Goal: Navigation & Orientation: Find specific page/section

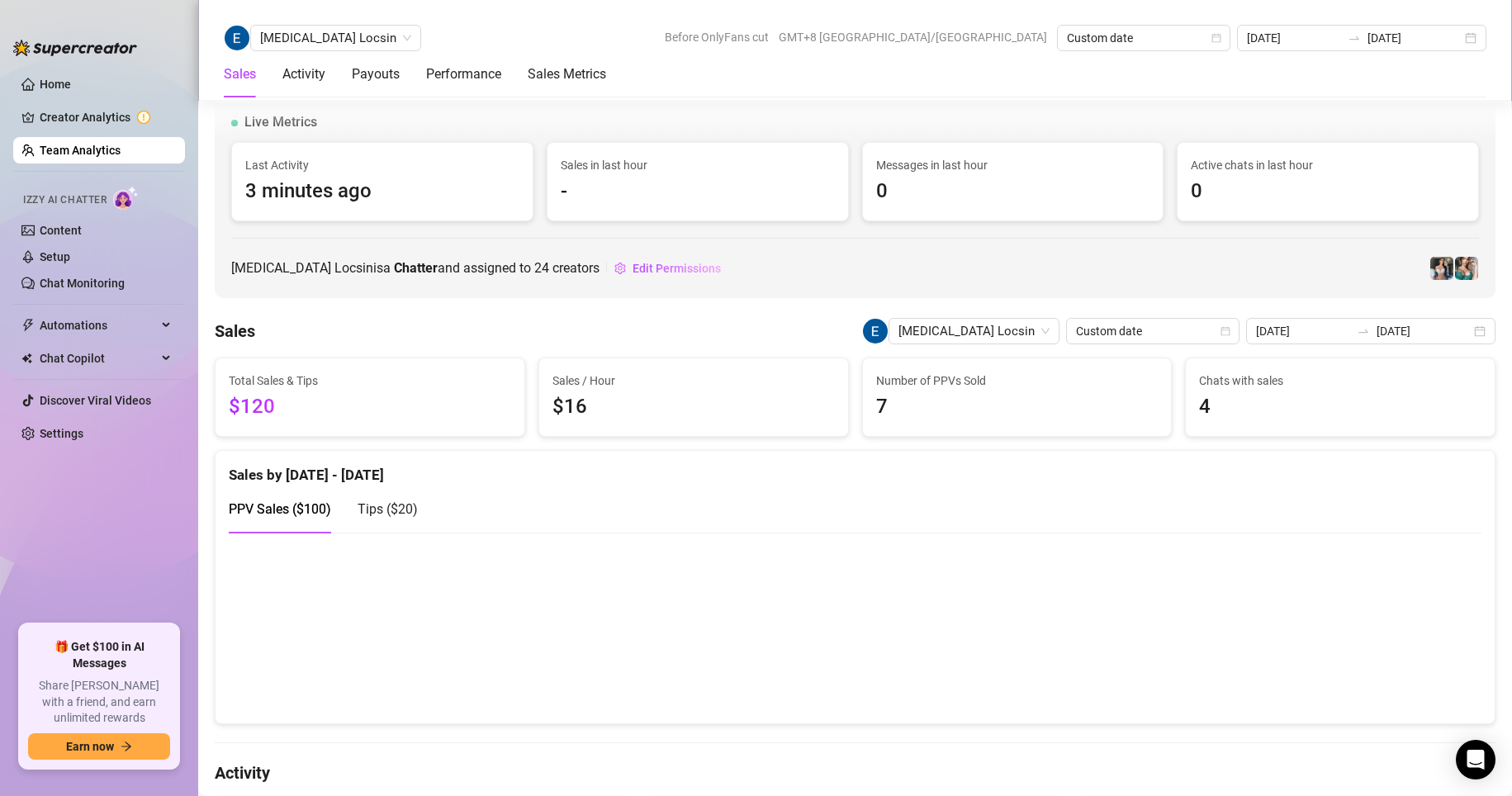
scroll to position [2445, 0]
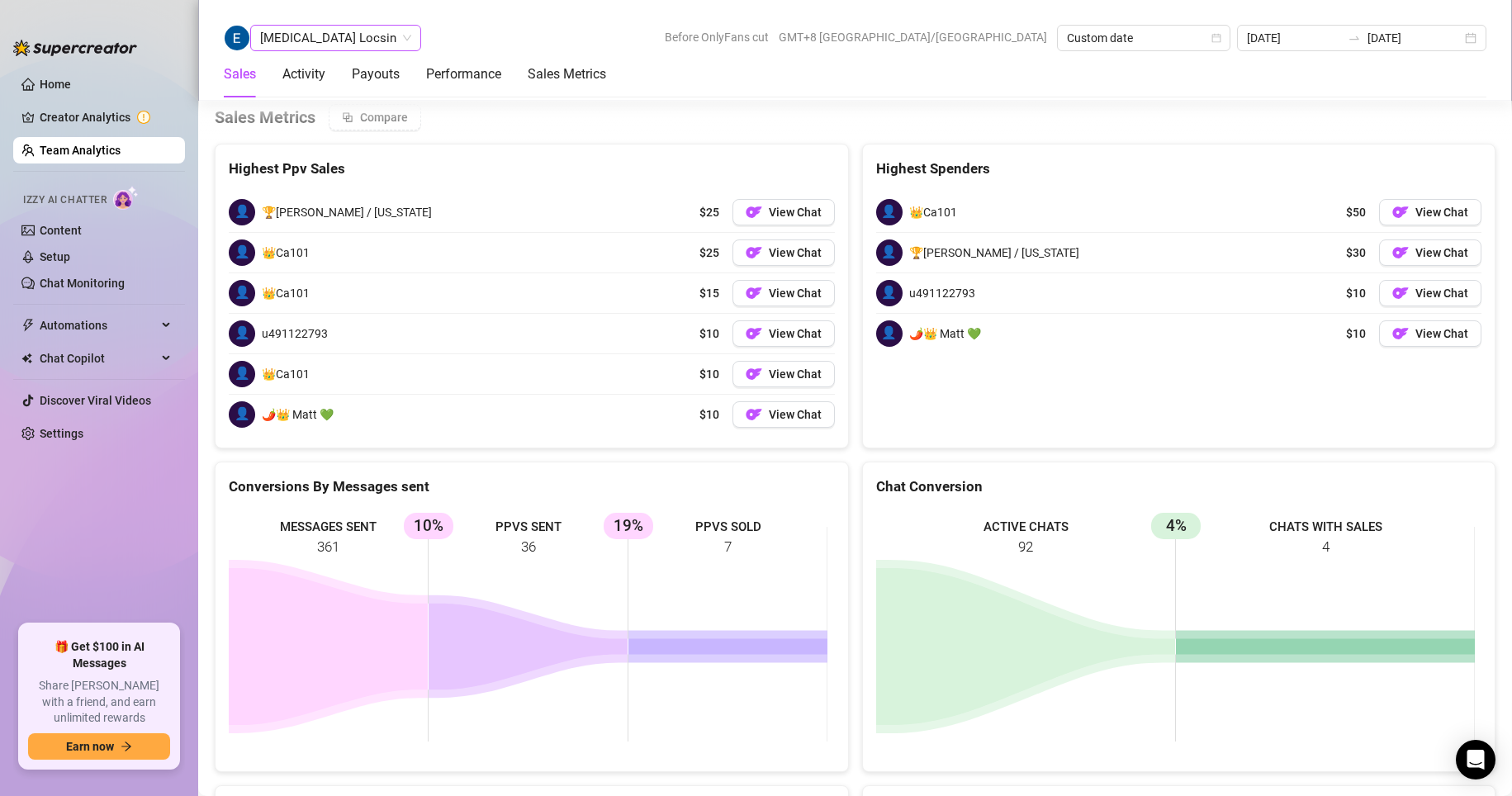
click at [281, 28] on span "[MEDICAL_DATA] Locsin" at bounding box center [335, 38] width 151 height 25
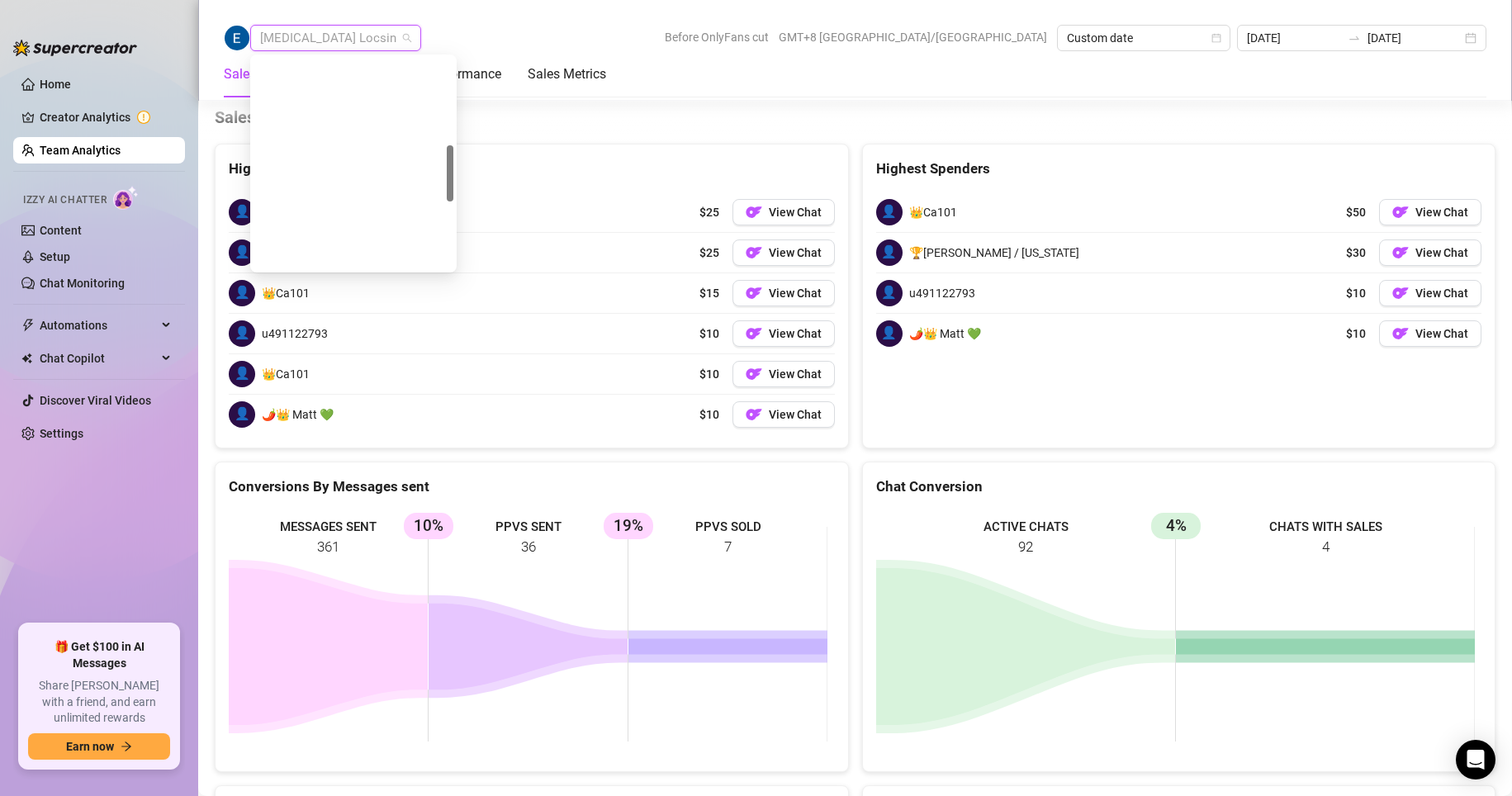
click at [313, 485] on div "AmityTracy Sacaguing" at bounding box center [354, 494] width 180 height 18
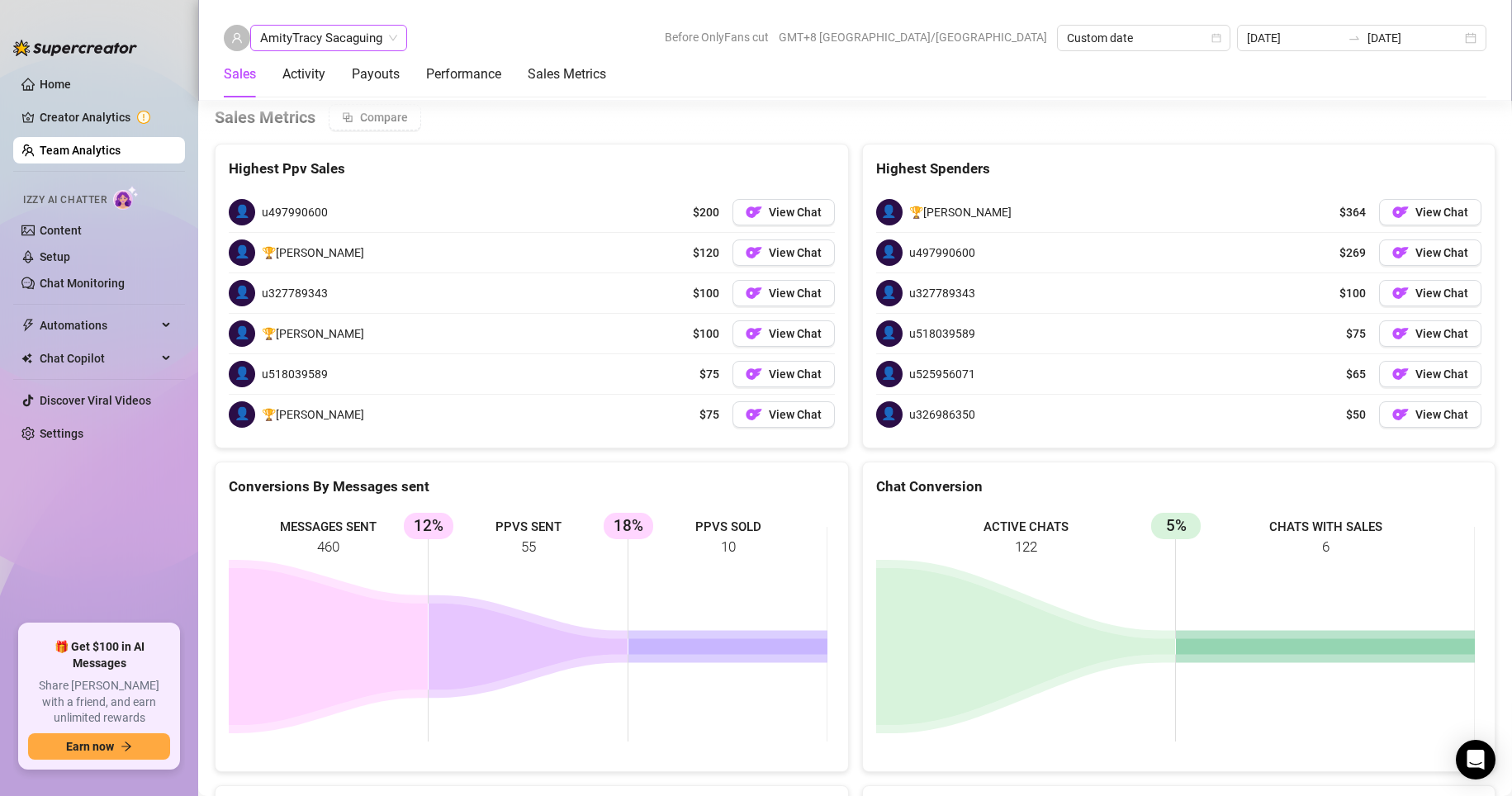
click at [329, 39] on span "AmityTracy Sacaguing" at bounding box center [329, 38] width 138 height 25
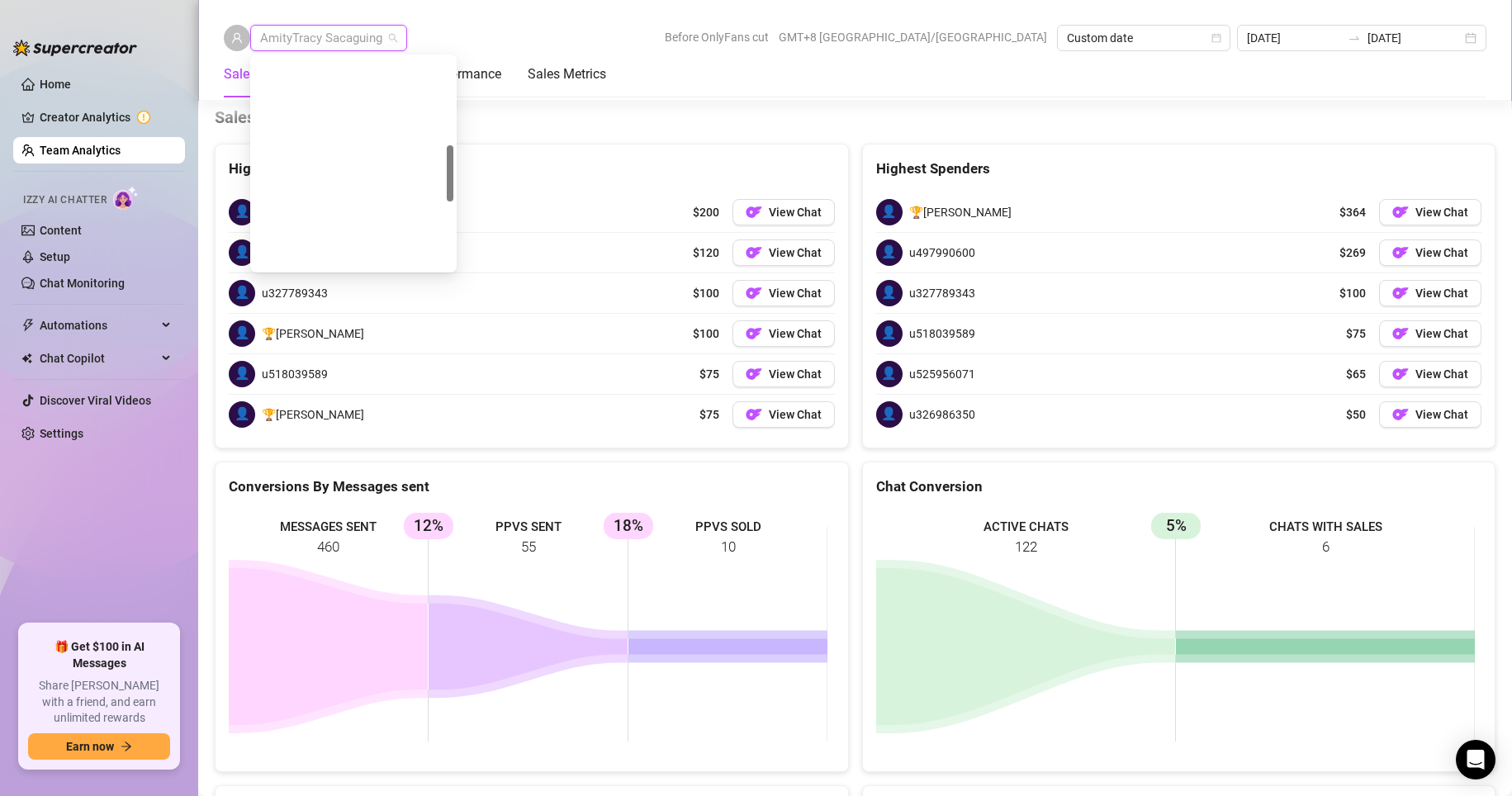
scroll to position [410, 0]
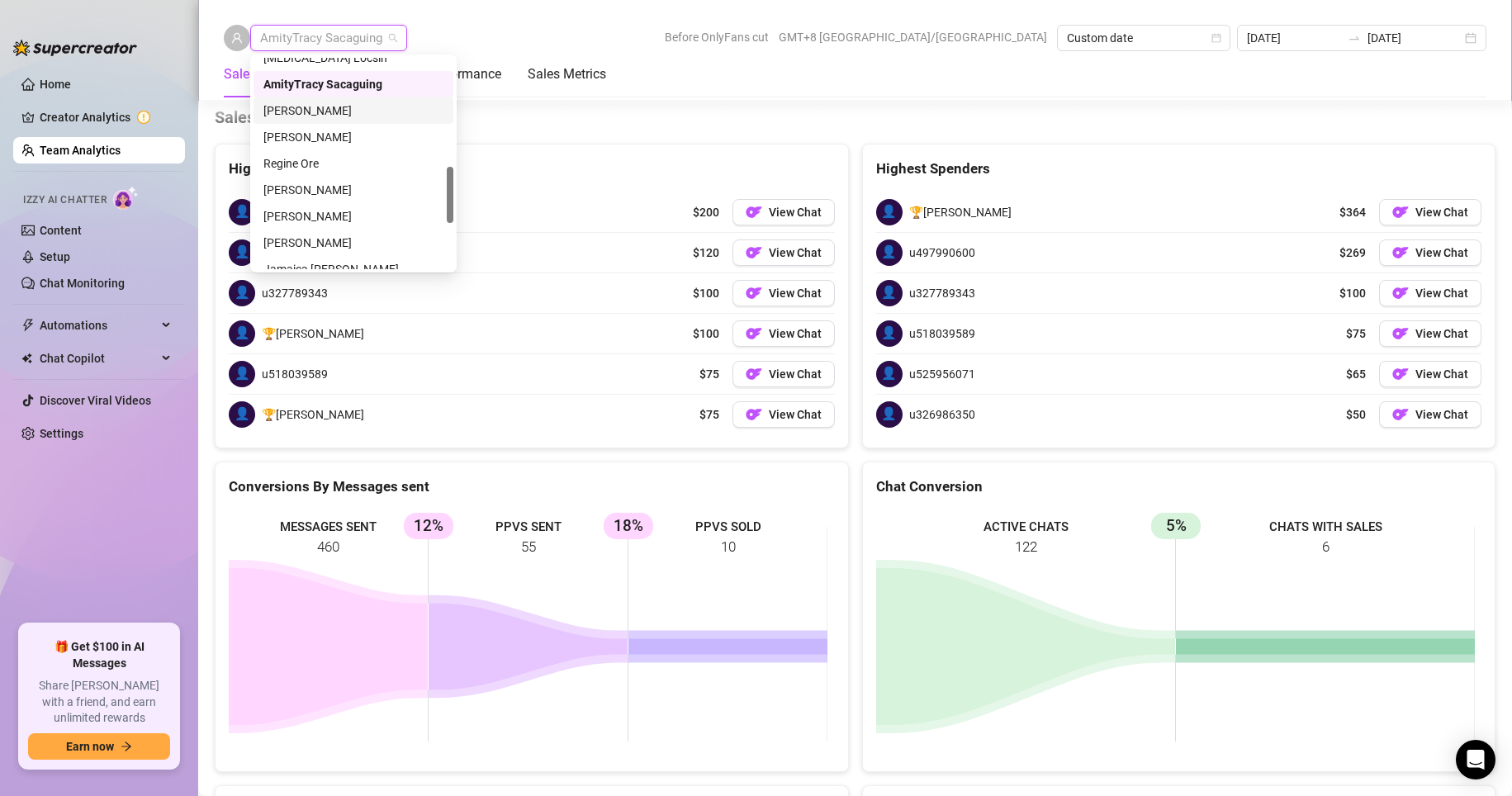
click at [294, 108] on div "[PERSON_NAME]" at bounding box center [354, 111] width 180 height 18
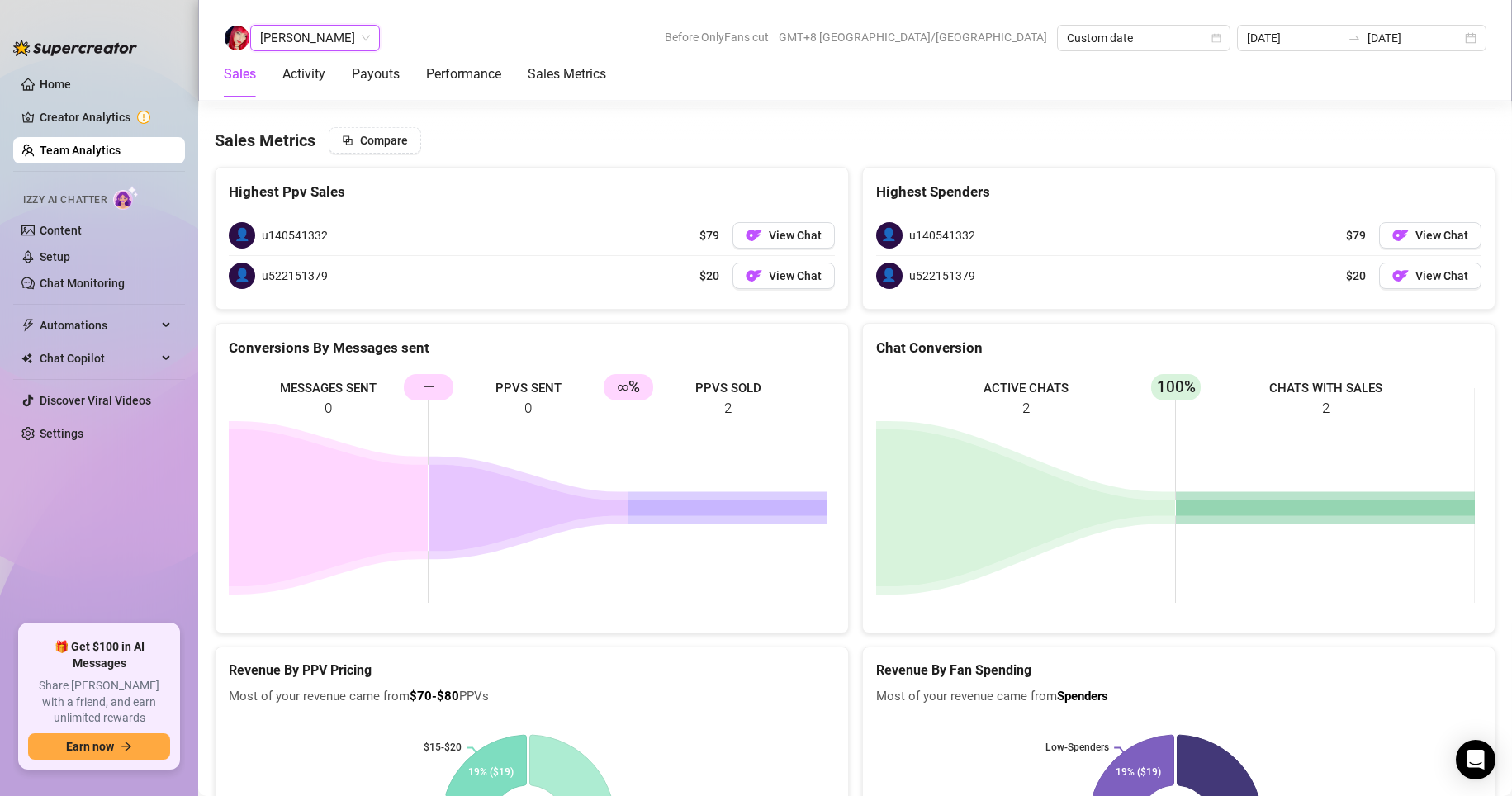
scroll to position [2117, 0]
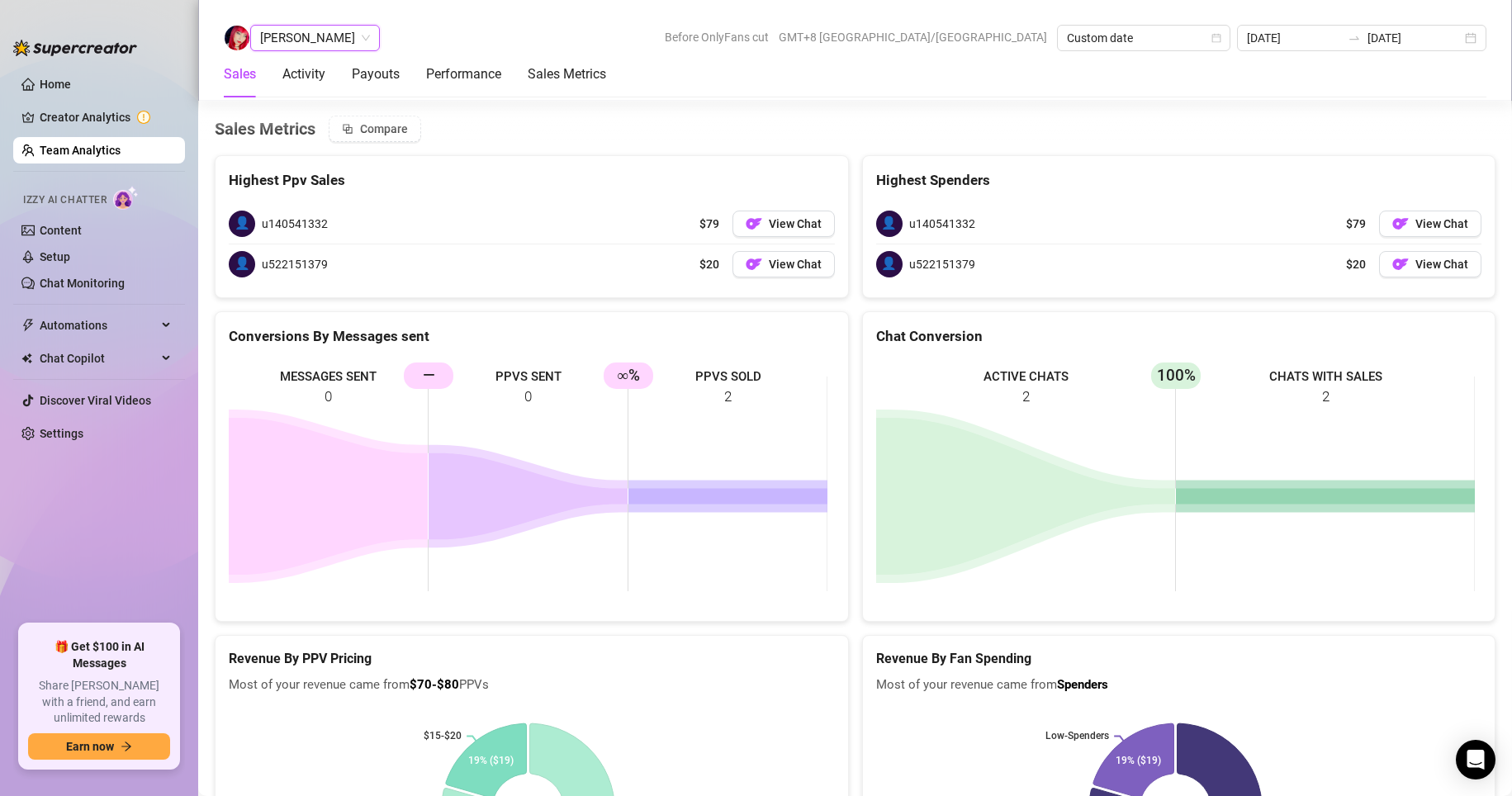
click at [314, 33] on span "[PERSON_NAME]" at bounding box center [314, 38] width 110 height 25
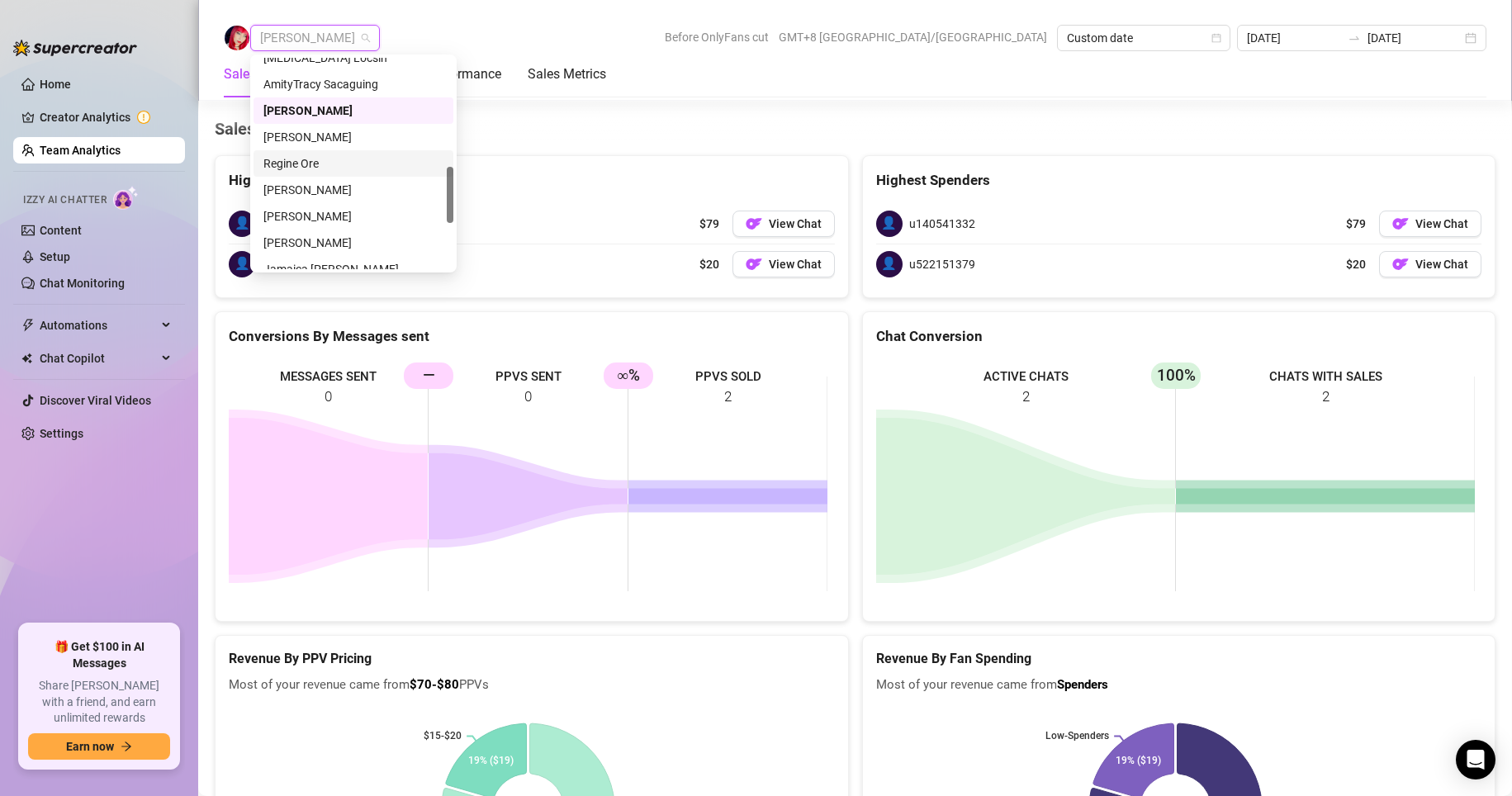
click at [295, 160] on div "Regine Ore" at bounding box center [354, 163] width 180 height 18
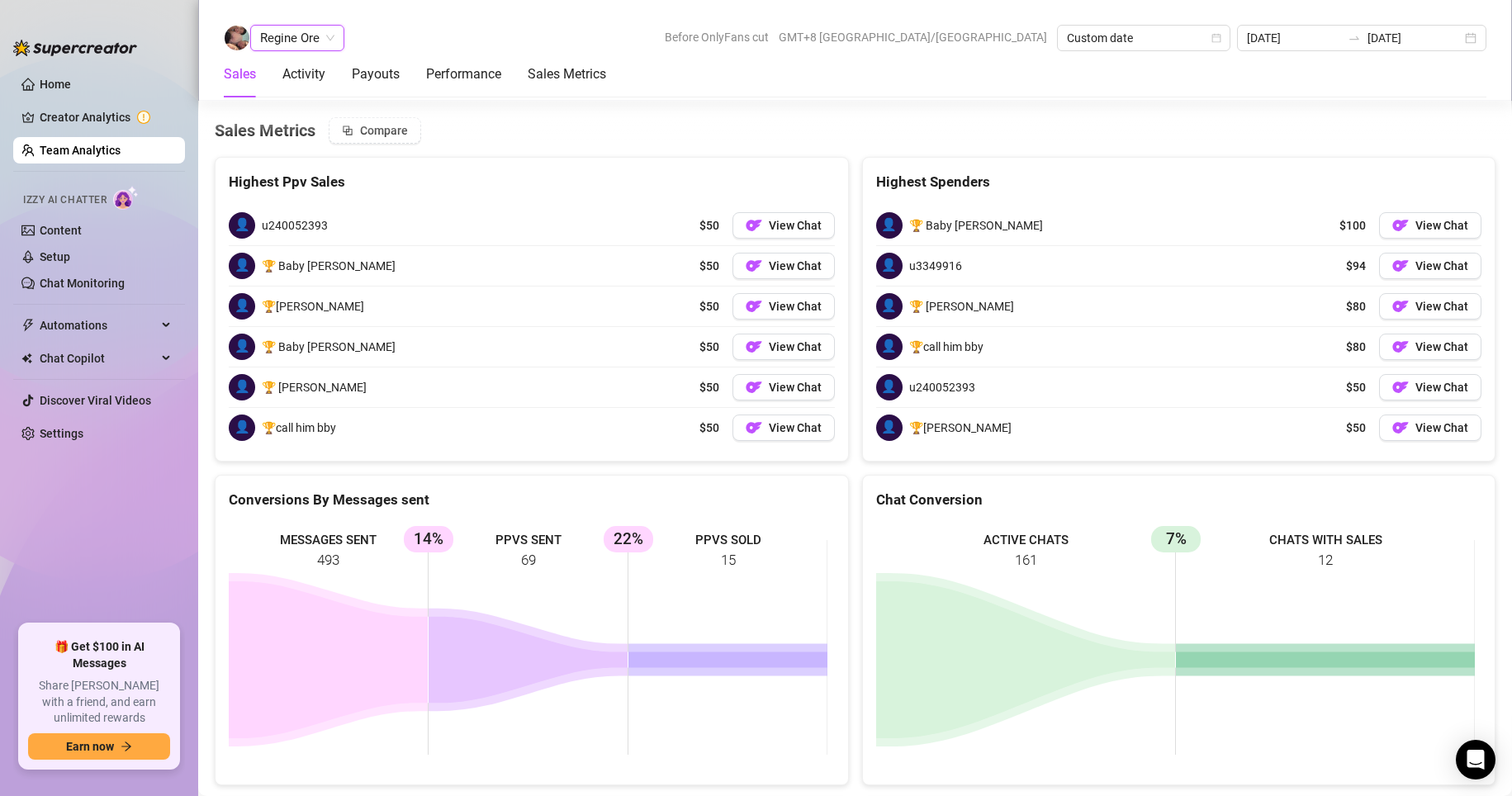
scroll to position [2445, 0]
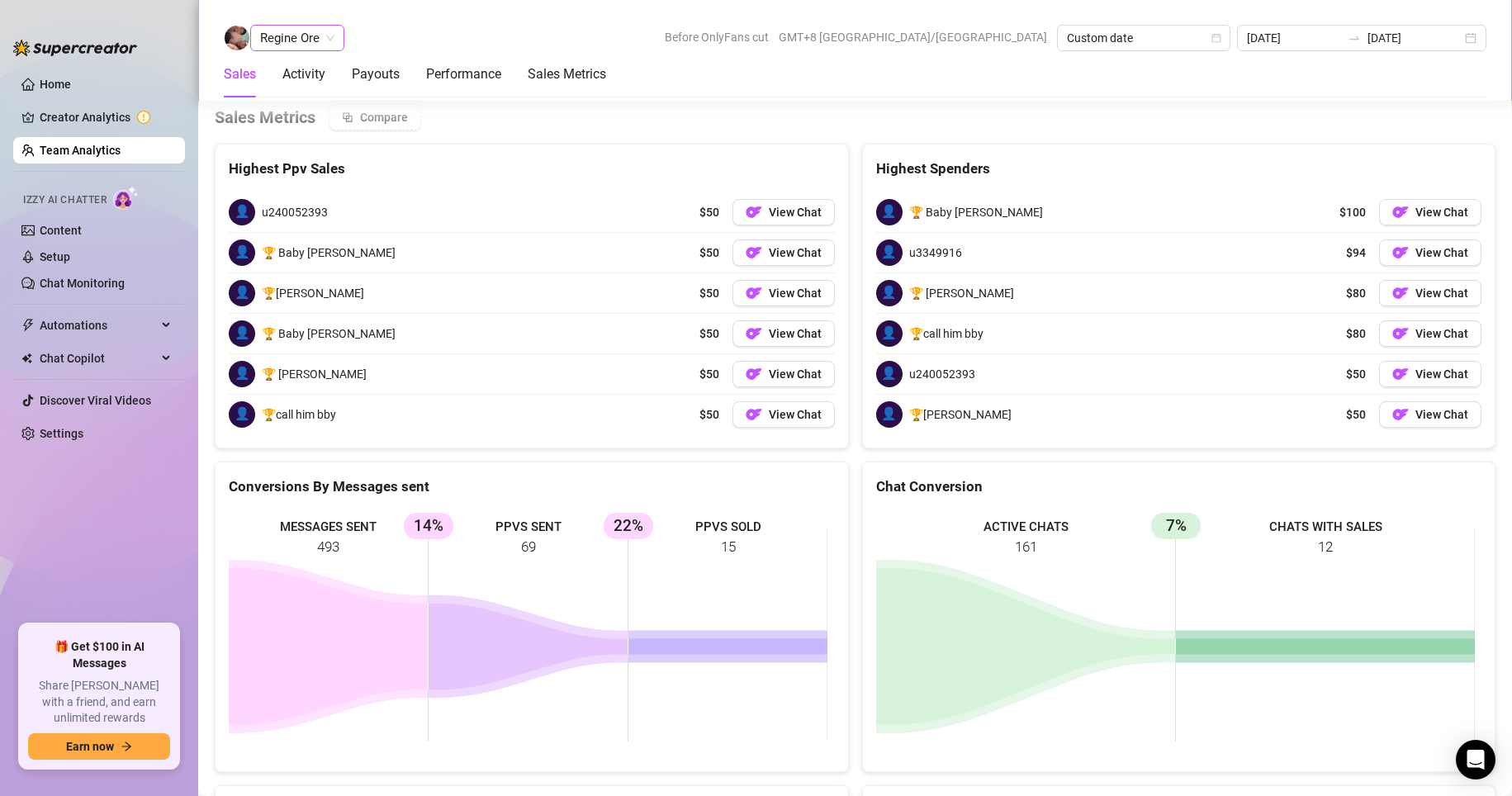
click at [285, 34] on span "Regine Ore" at bounding box center [297, 38] width 74 height 25
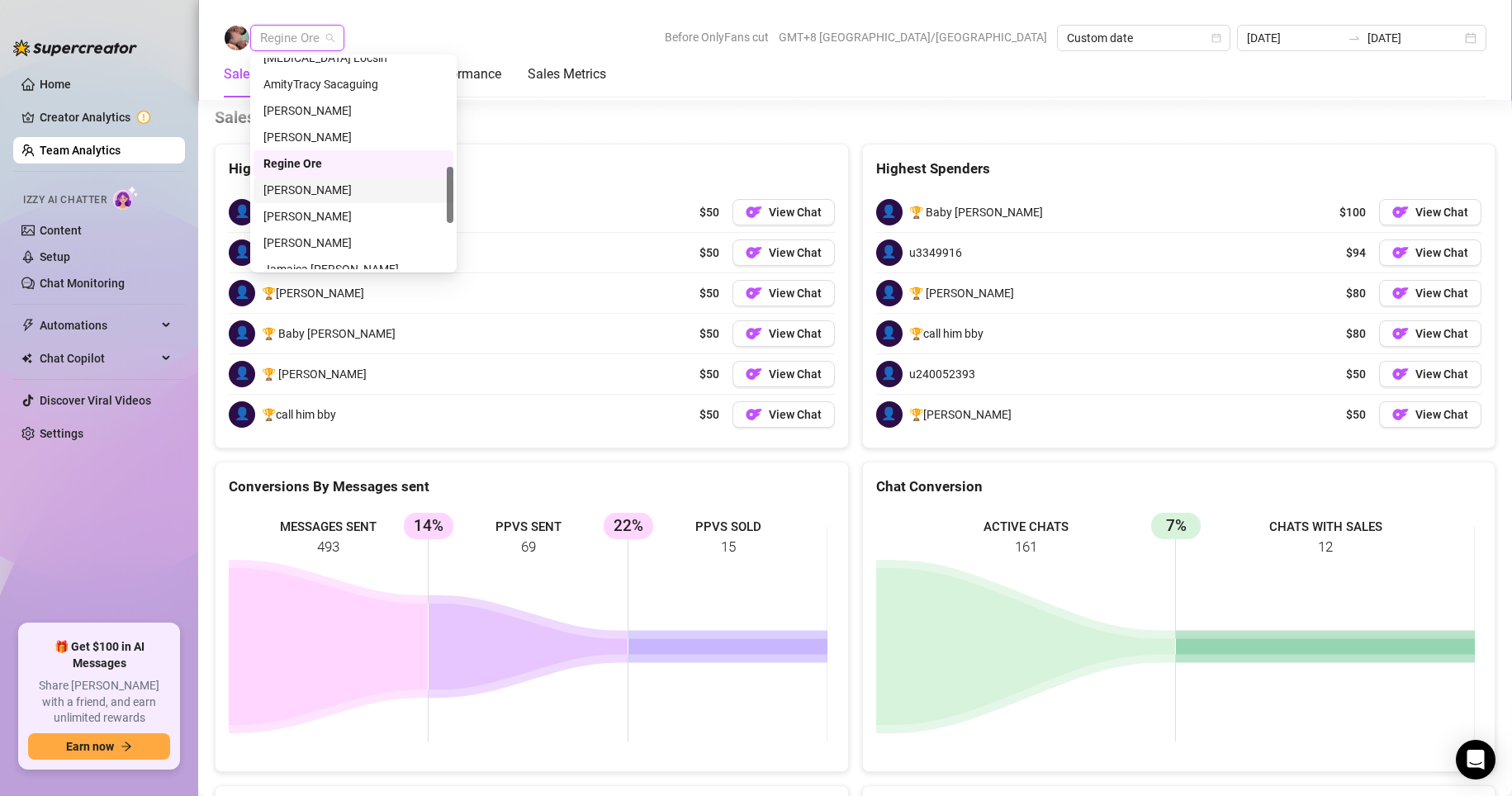
click at [319, 187] on div "[PERSON_NAME]" at bounding box center [354, 190] width 180 height 18
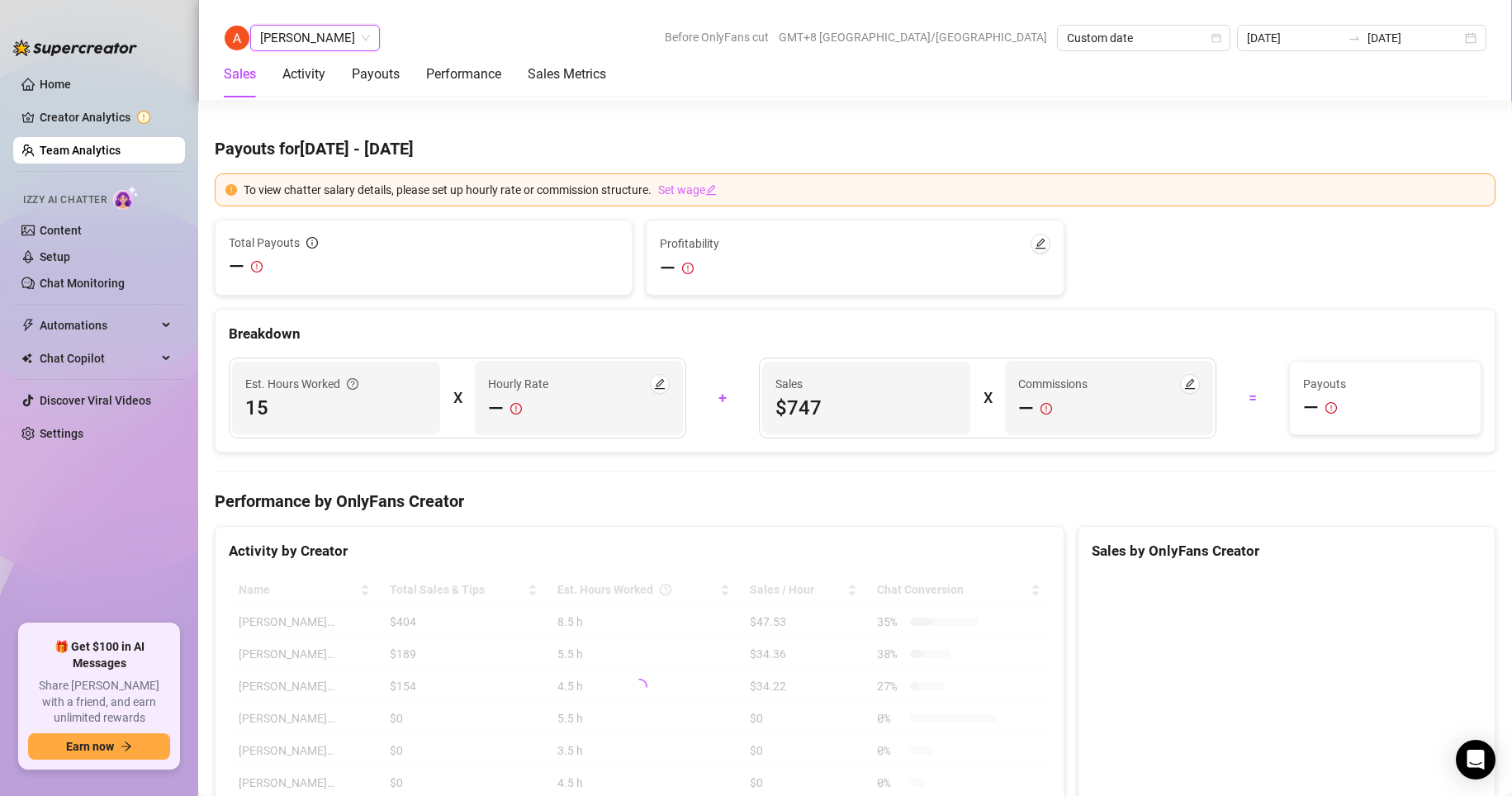
scroll to position [2690, 0]
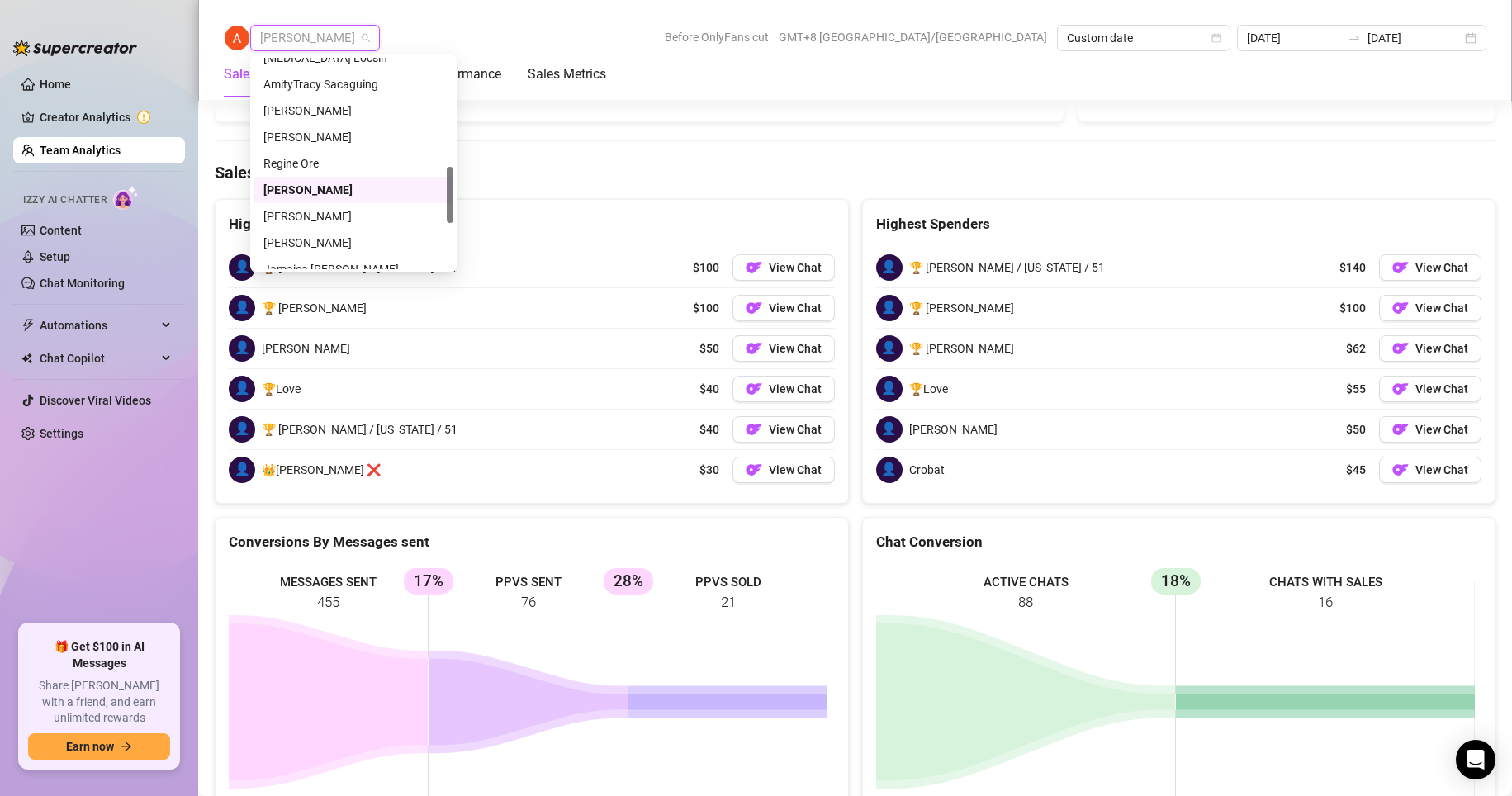
click at [309, 29] on span "[PERSON_NAME]" at bounding box center [314, 38] width 110 height 25
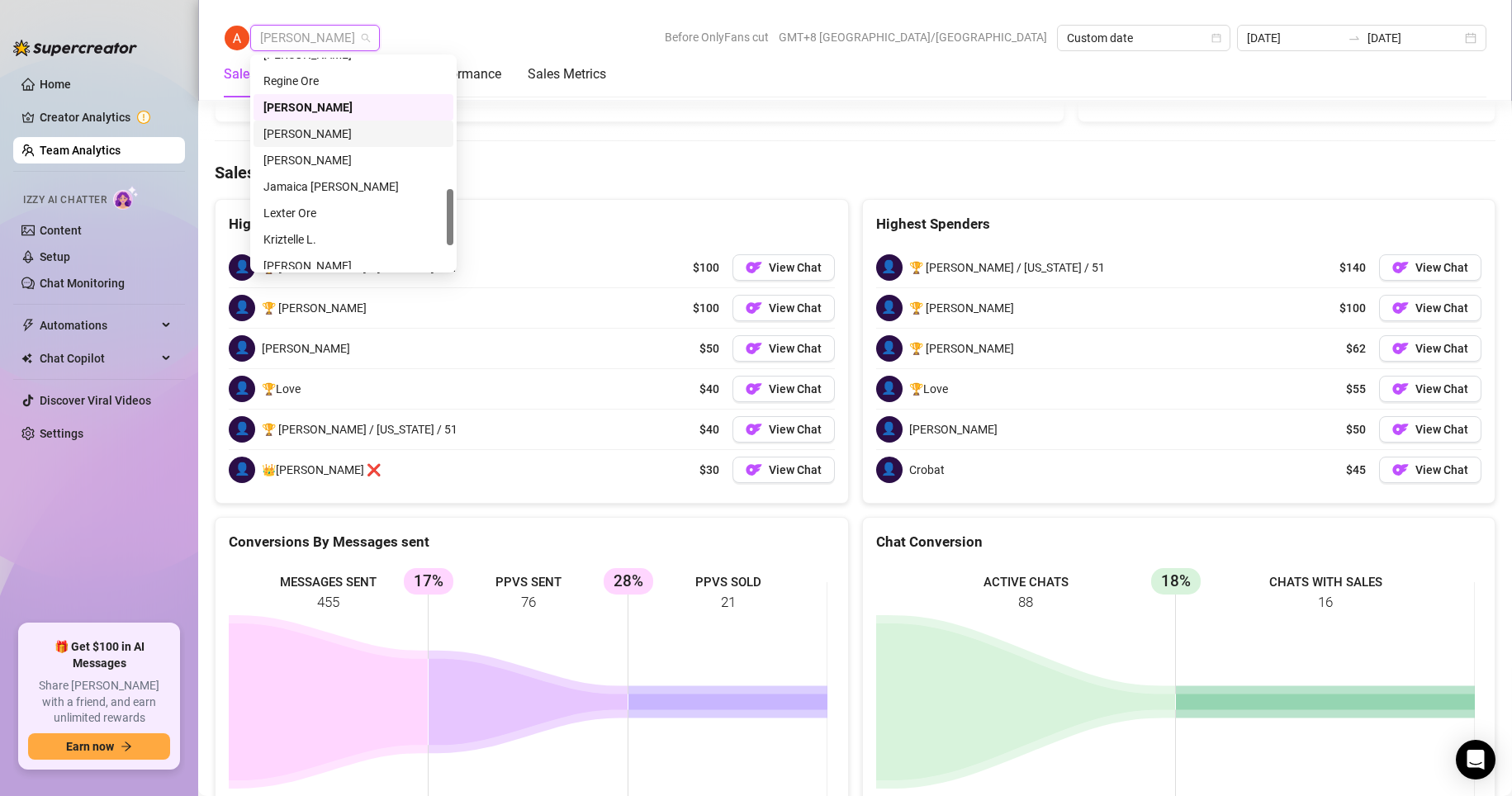
click at [306, 134] on div "[PERSON_NAME]" at bounding box center [354, 134] width 180 height 18
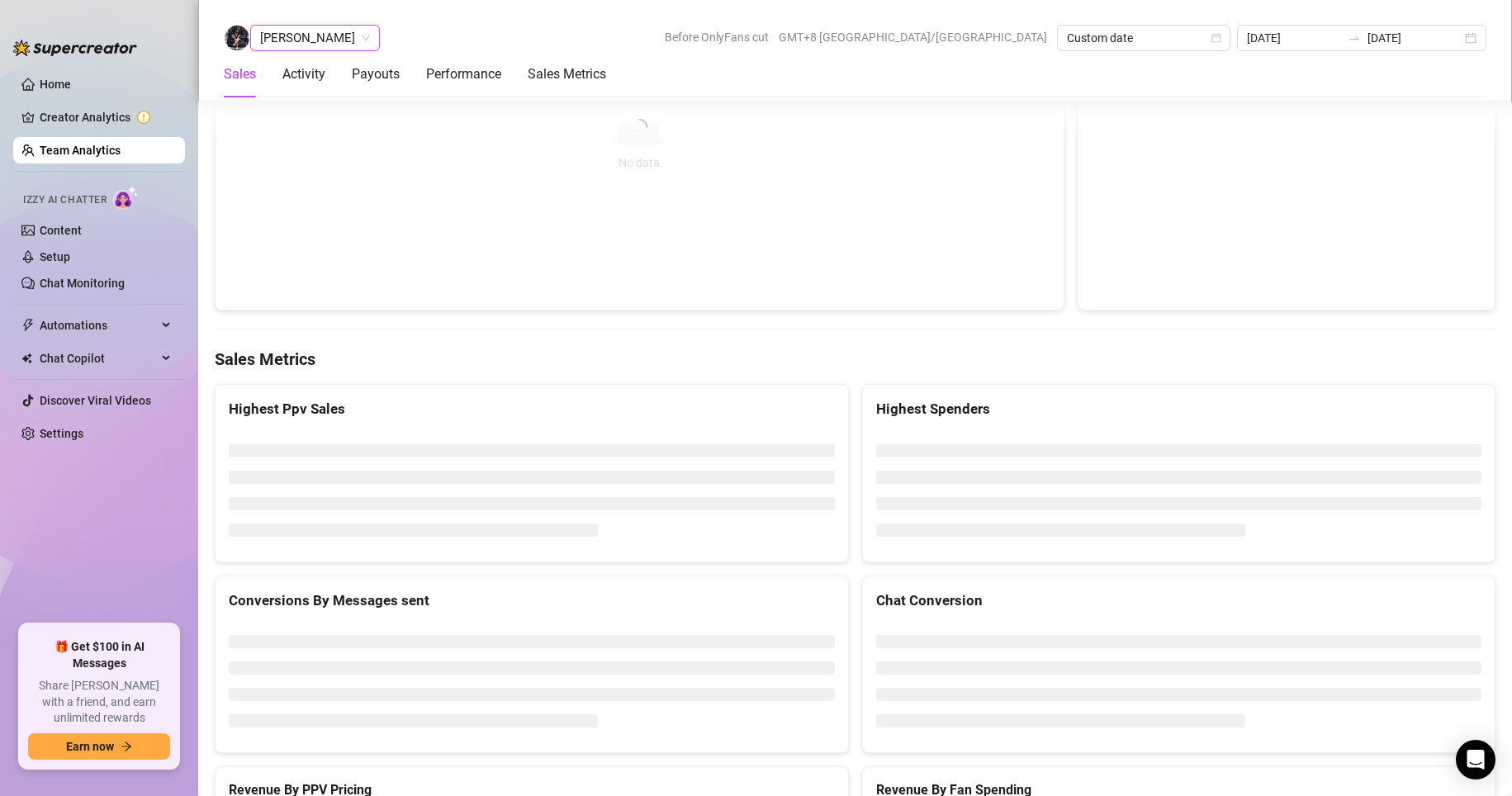
scroll to position [2523, 0]
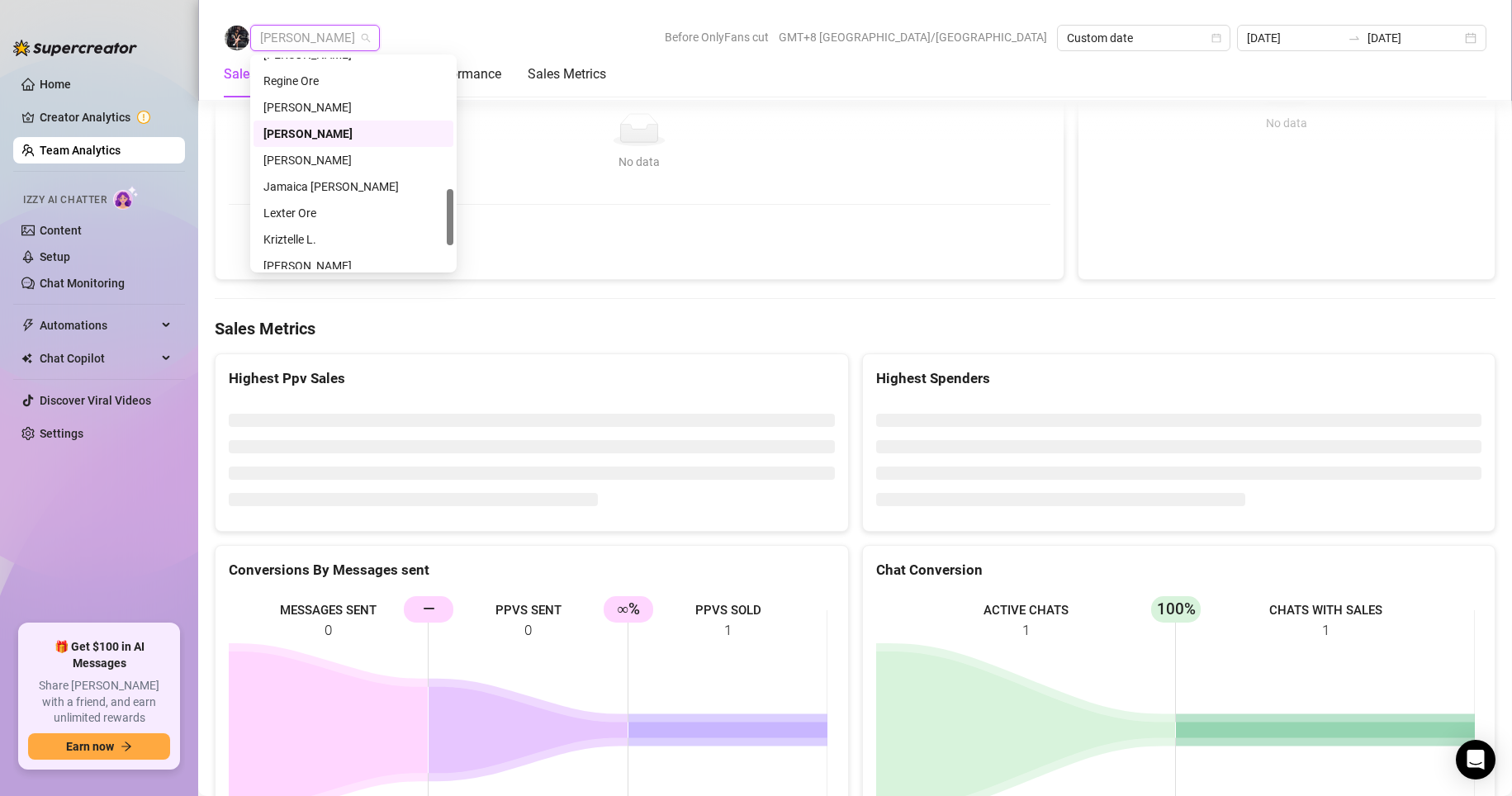
click at [303, 35] on span "[PERSON_NAME]" at bounding box center [314, 38] width 110 height 25
click at [315, 161] on div "[PERSON_NAME]" at bounding box center [354, 160] width 180 height 18
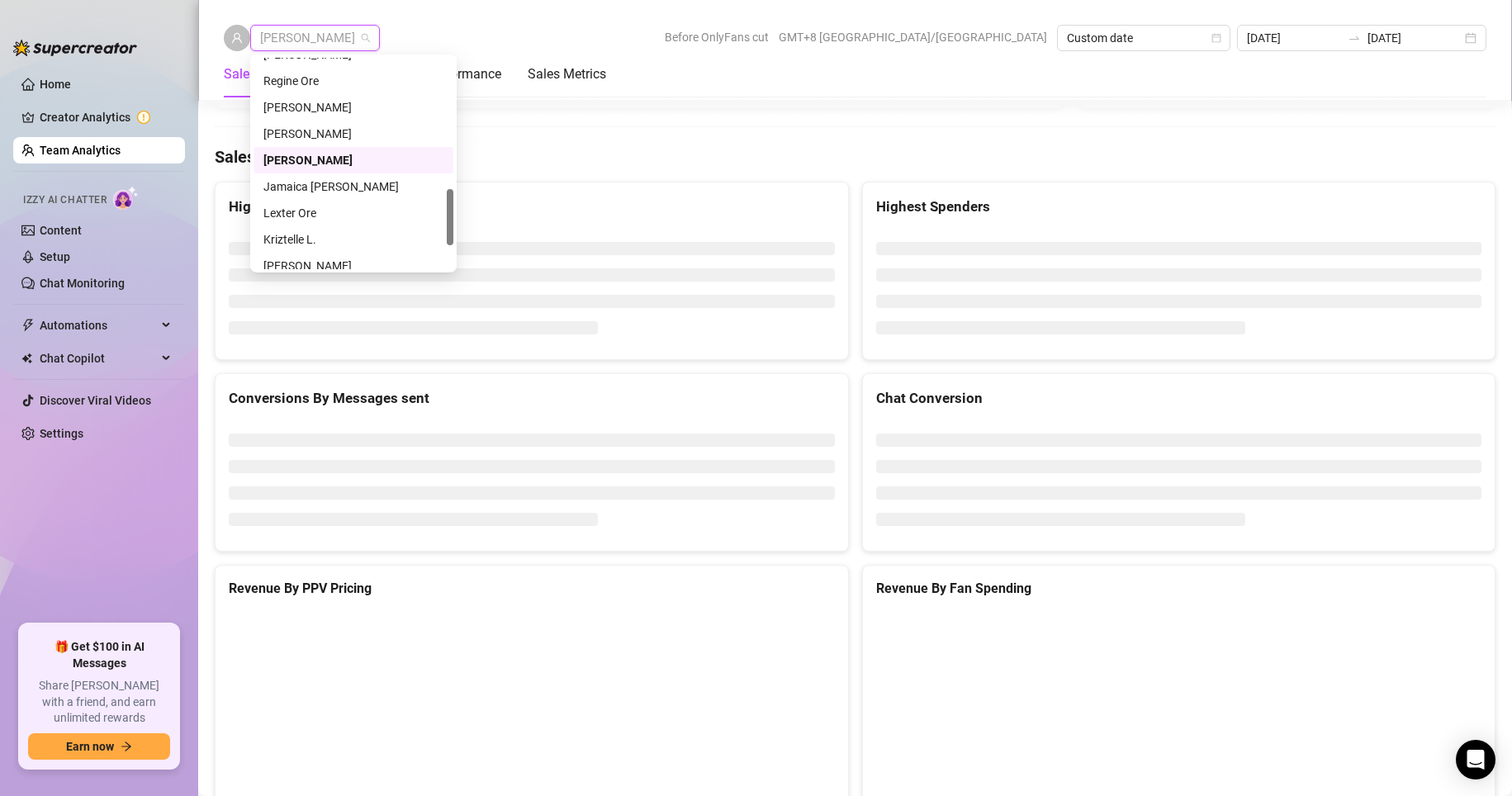
click at [314, 37] on span "[PERSON_NAME]" at bounding box center [314, 38] width 110 height 25
click at [308, 187] on div "Jamaica [PERSON_NAME]" at bounding box center [354, 187] width 180 height 18
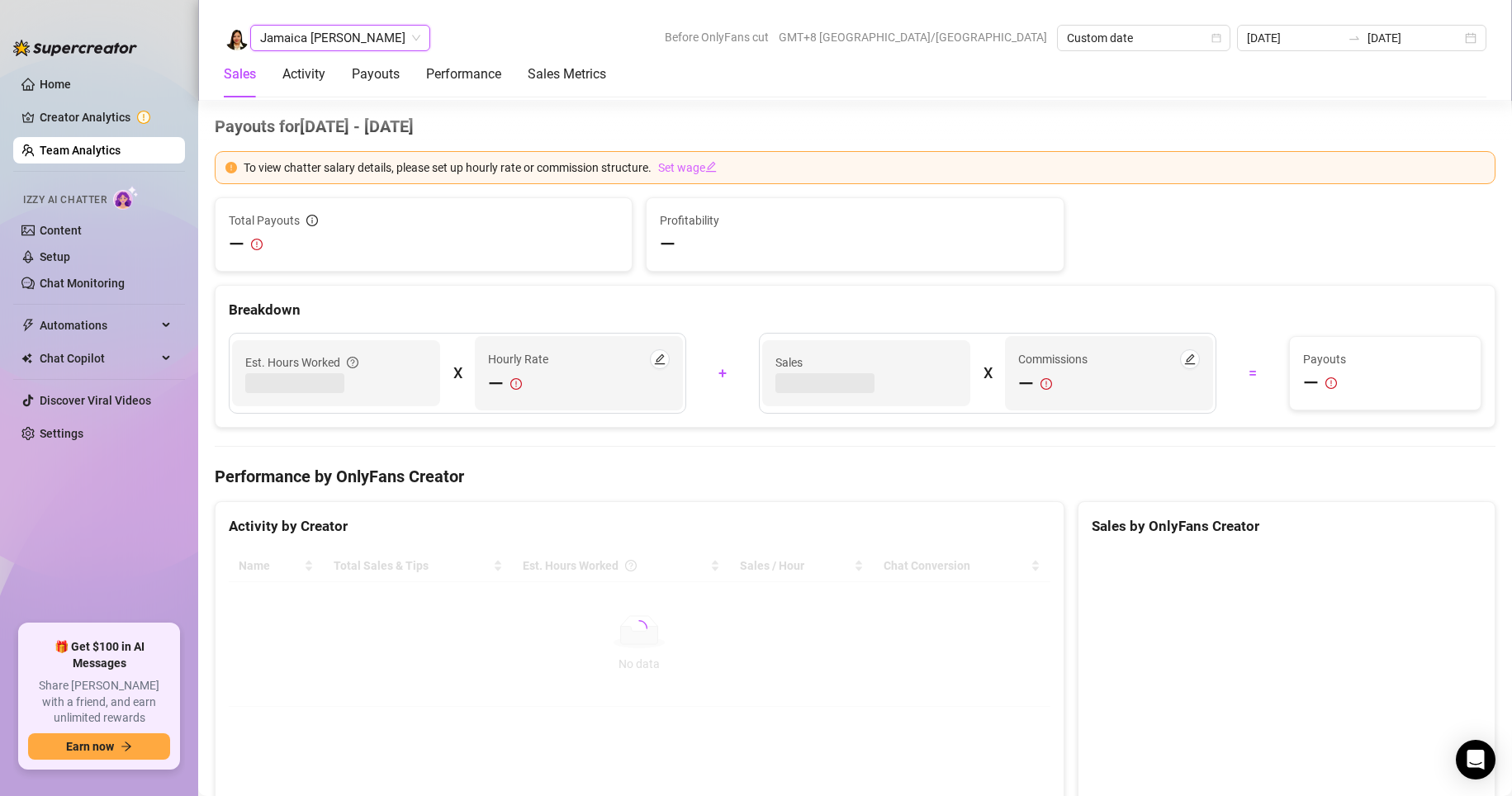
scroll to position [2445, 0]
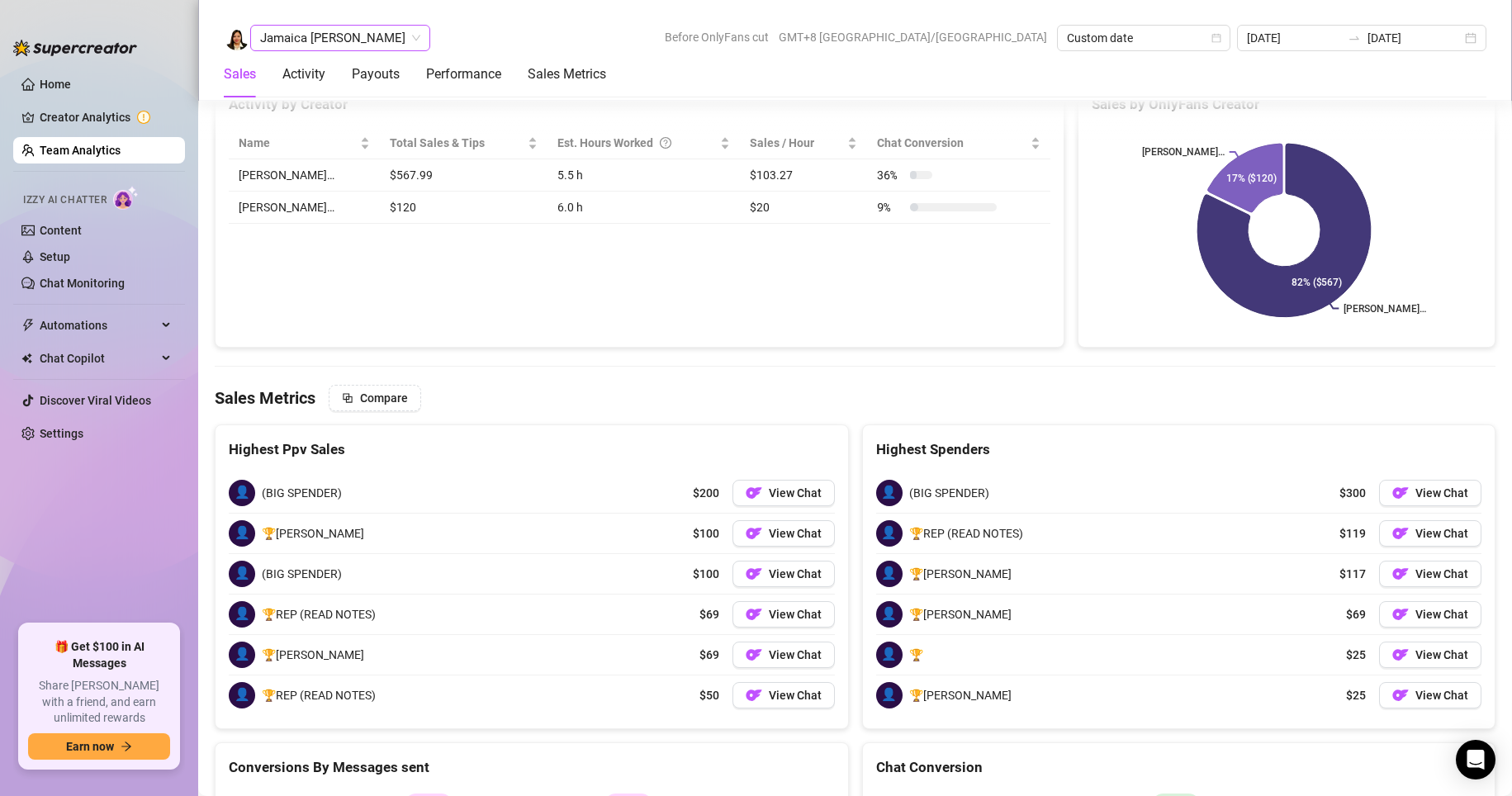
click at [307, 25] on div "Jamaica [PERSON_NAME]" at bounding box center [340, 38] width 180 height 27
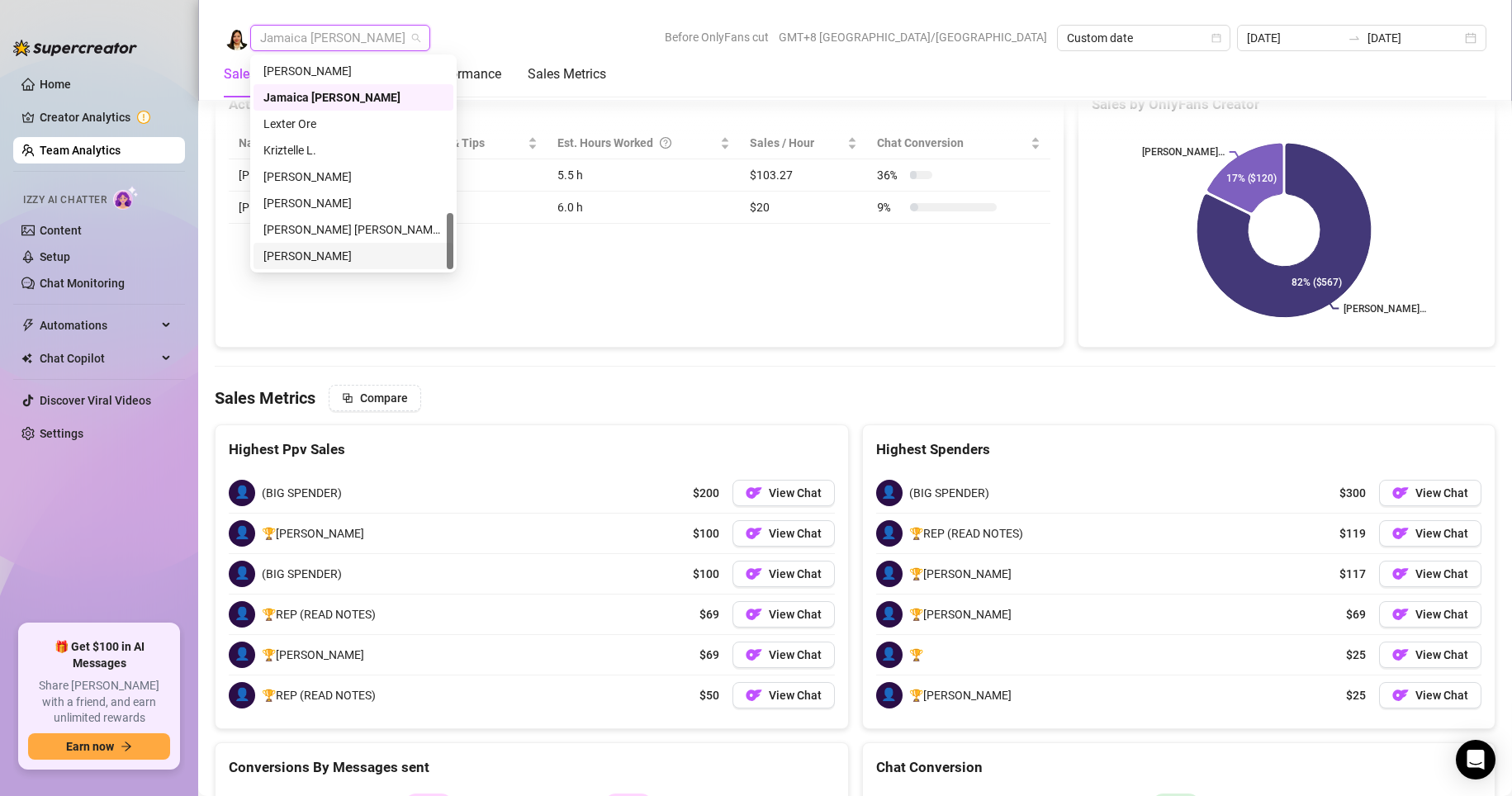
scroll to position [2280, 0]
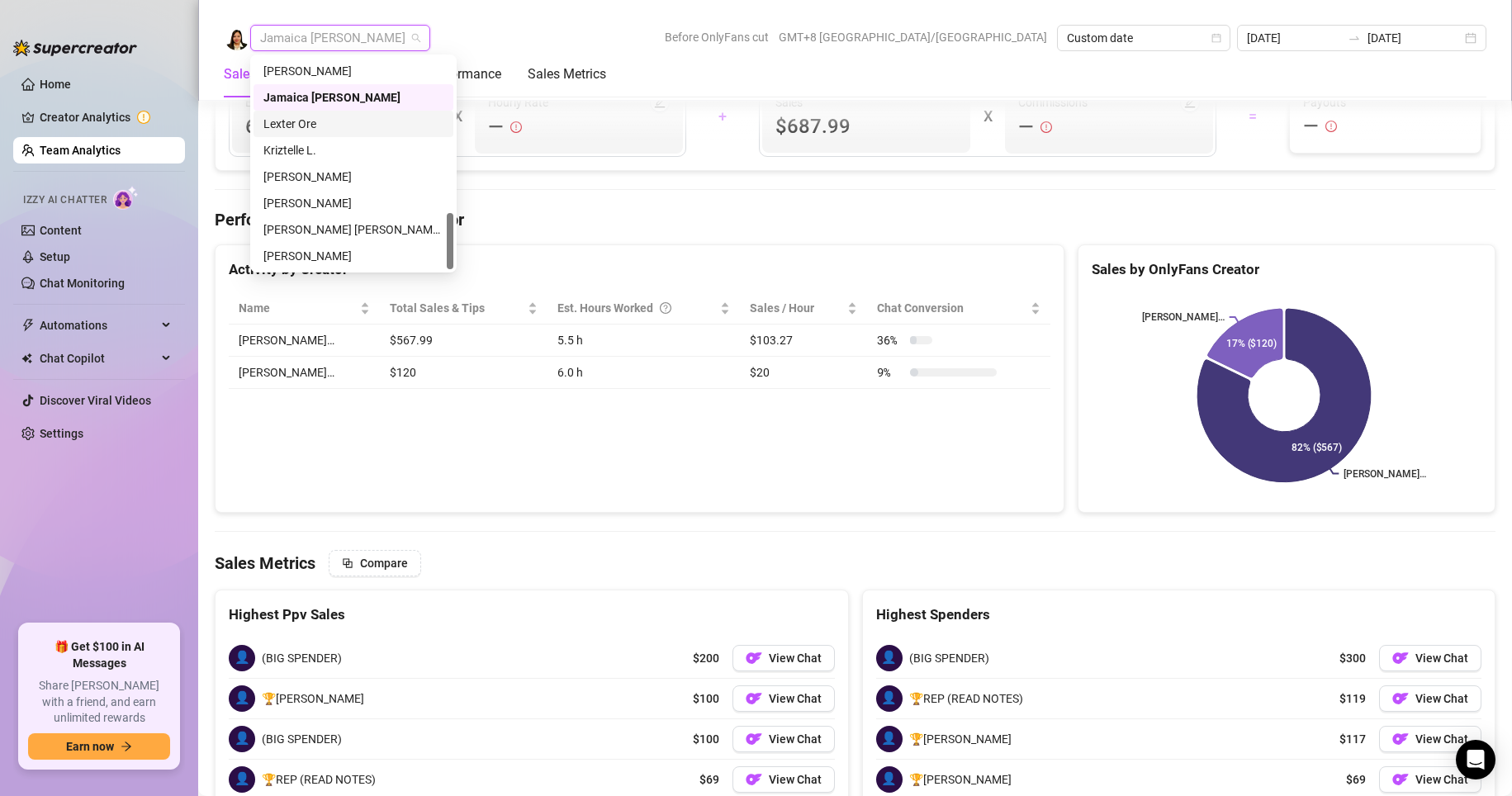
click at [297, 126] on div "Lexter Ore" at bounding box center [354, 124] width 180 height 18
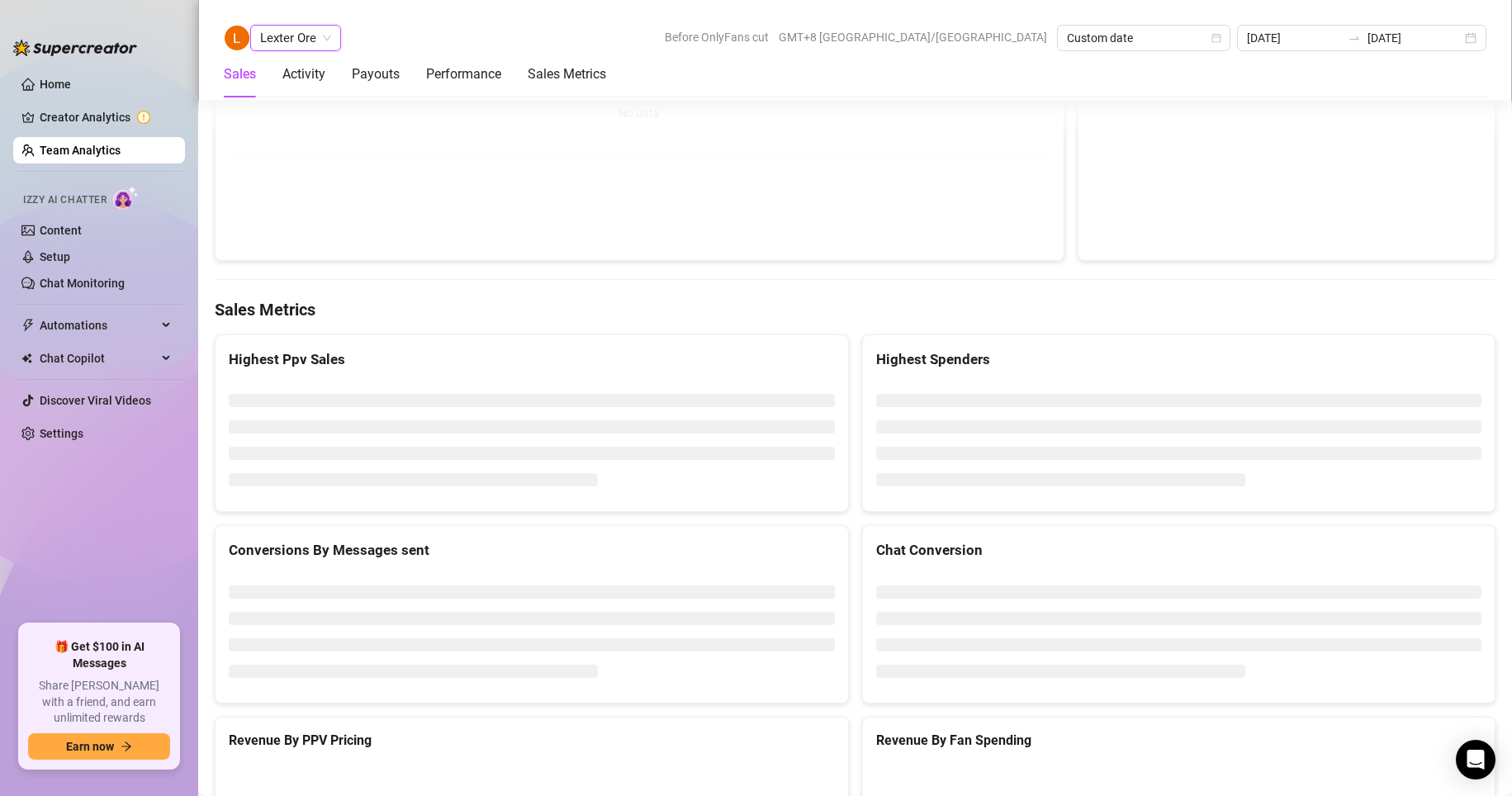
scroll to position [1954, 0]
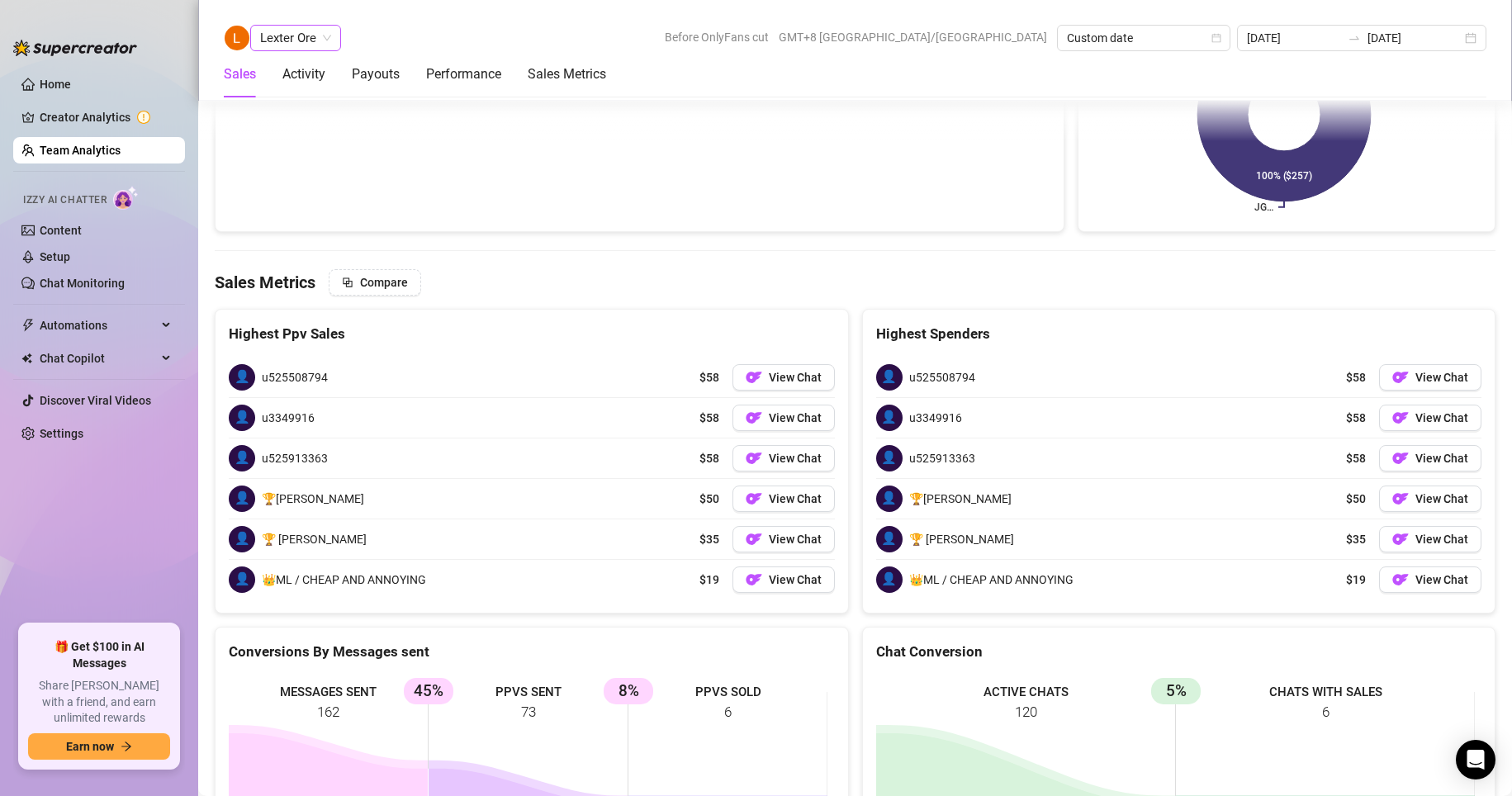
click at [278, 34] on span "Lexter Ore" at bounding box center [296, 38] width 71 height 25
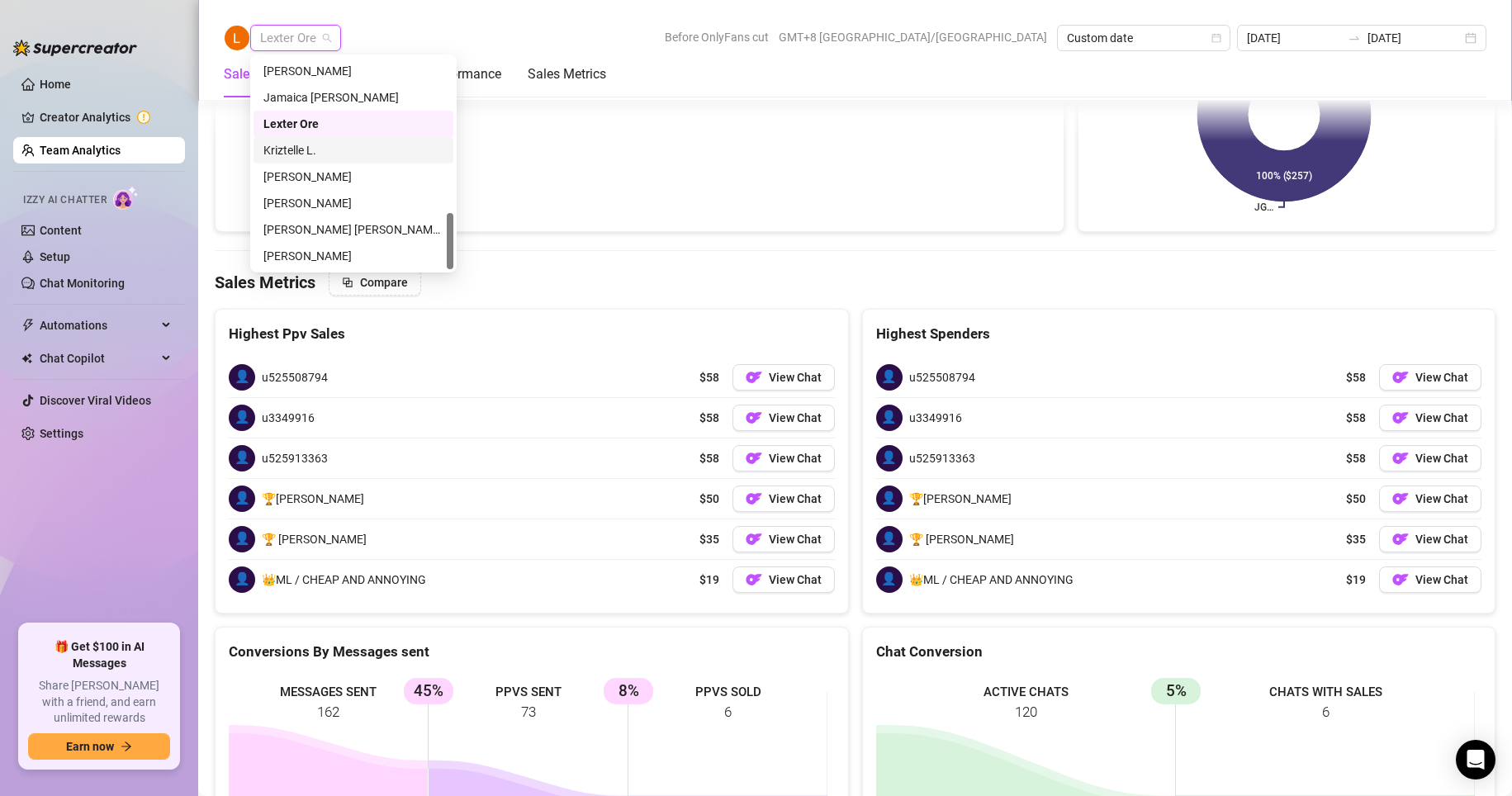
click at [303, 149] on div "Kriztelle L." at bounding box center [354, 150] width 180 height 18
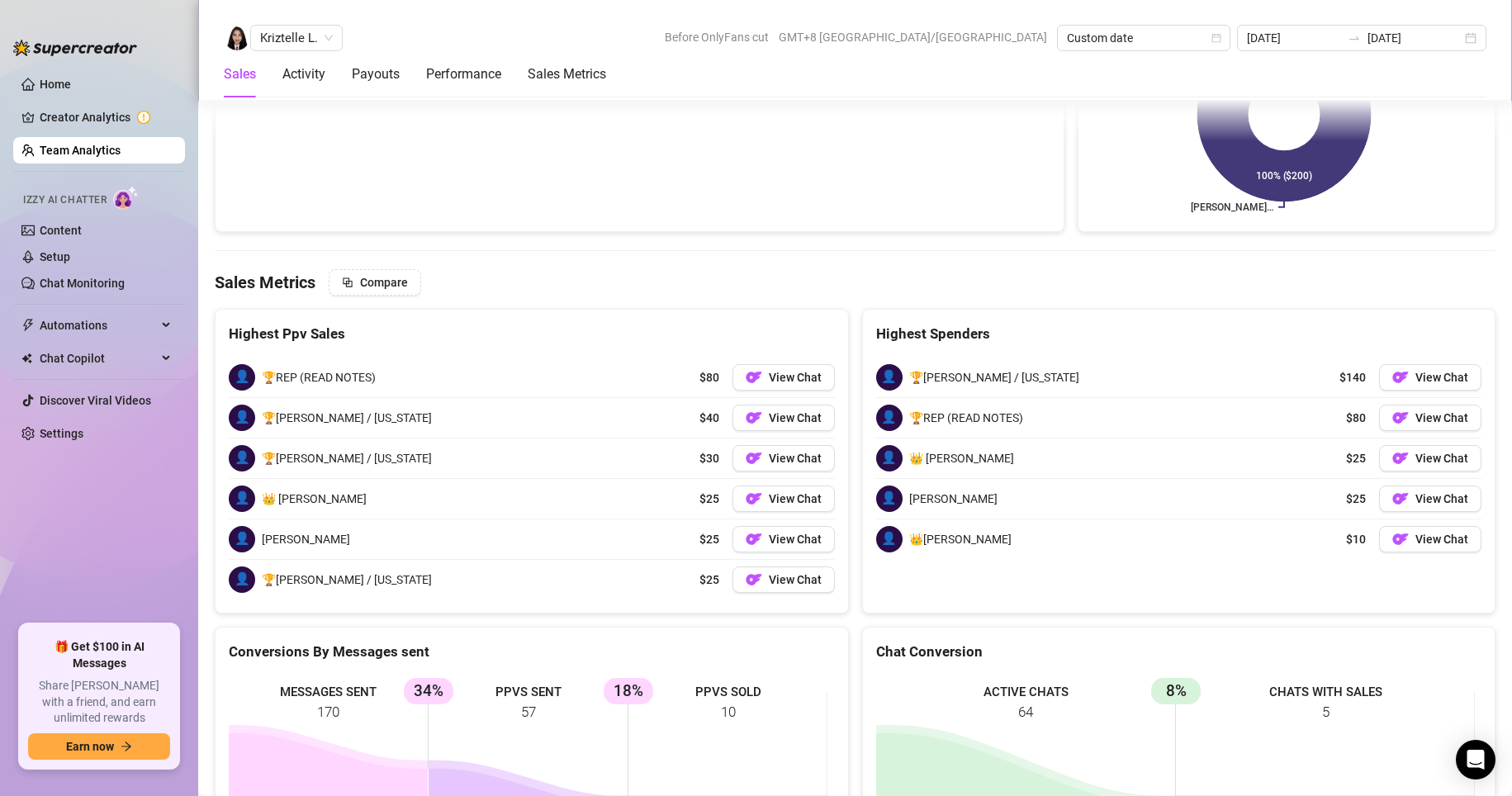
scroll to position [2419, 0]
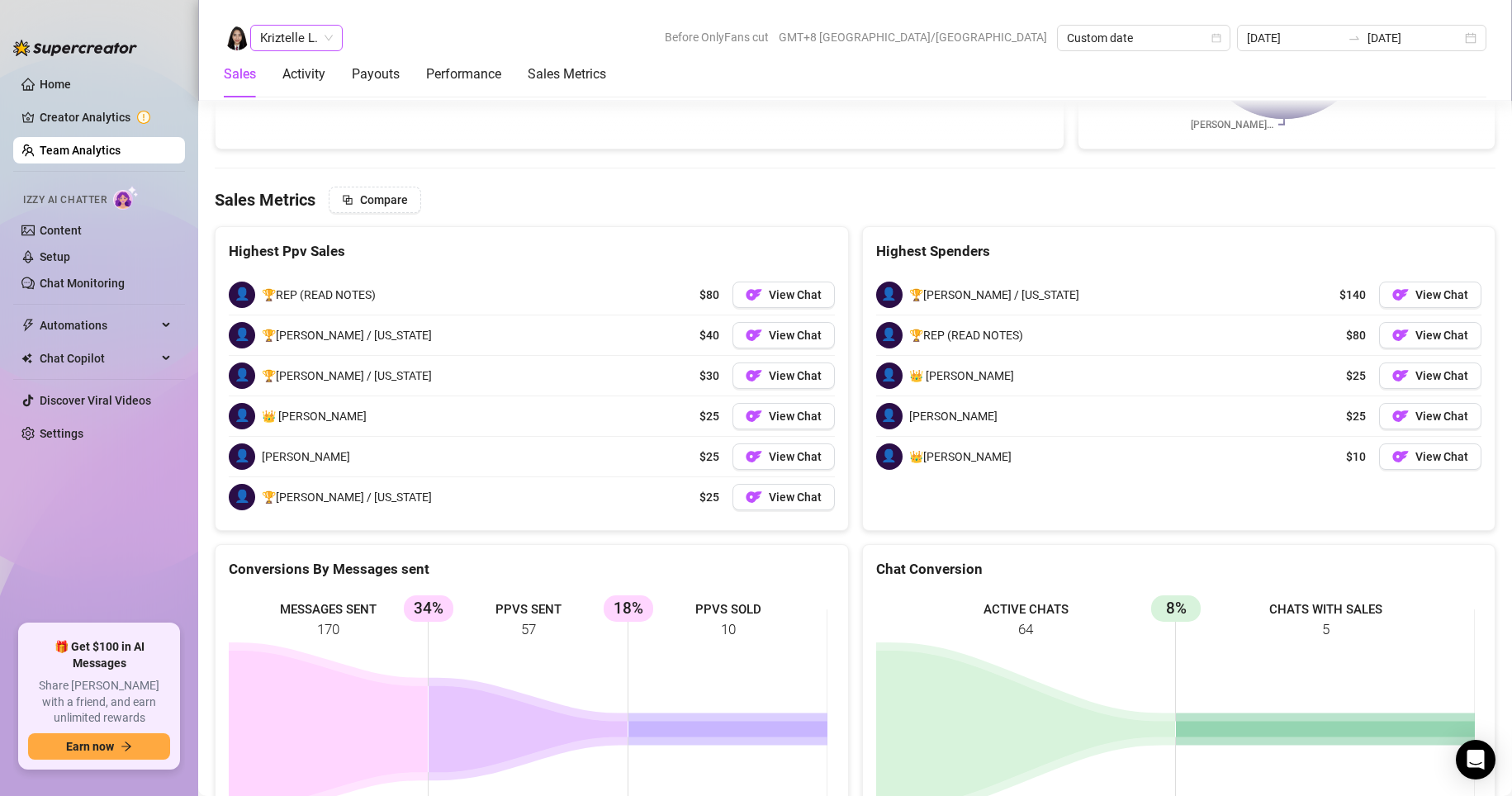
click at [302, 28] on span "Kriztelle L." at bounding box center [296, 38] width 72 height 25
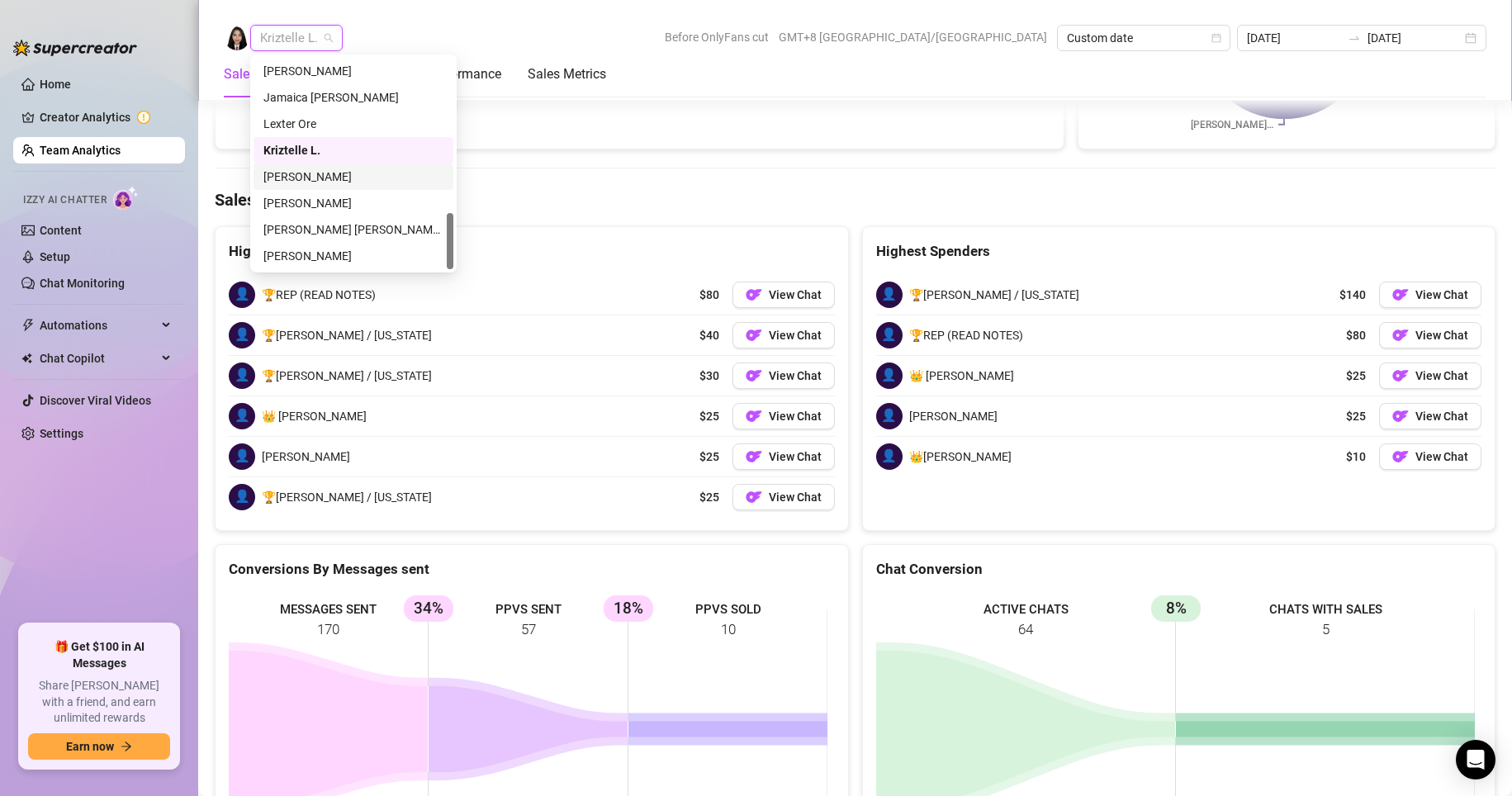
click at [298, 178] on div "[PERSON_NAME]" at bounding box center [354, 177] width 180 height 18
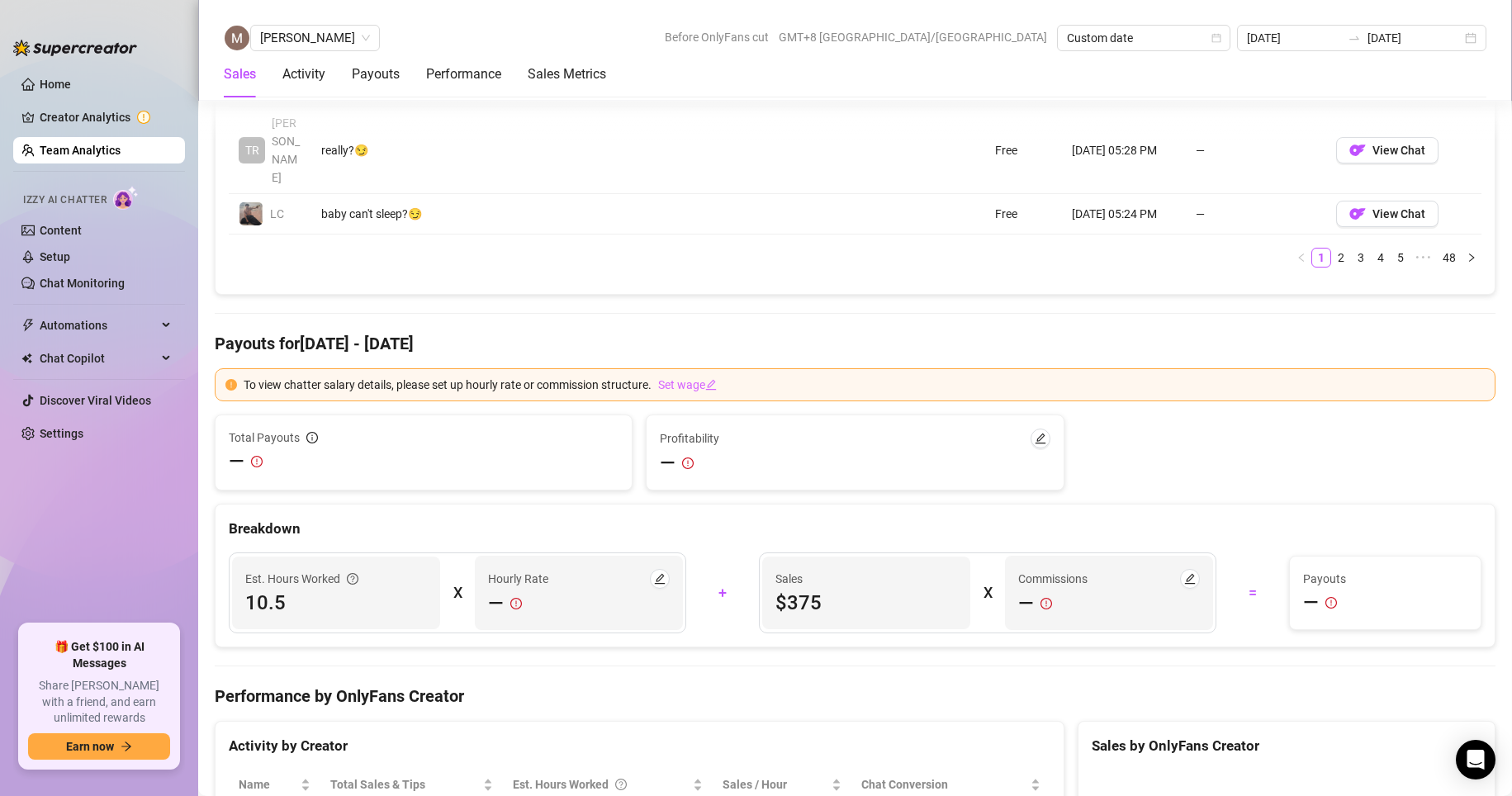
scroll to position [2363, 0]
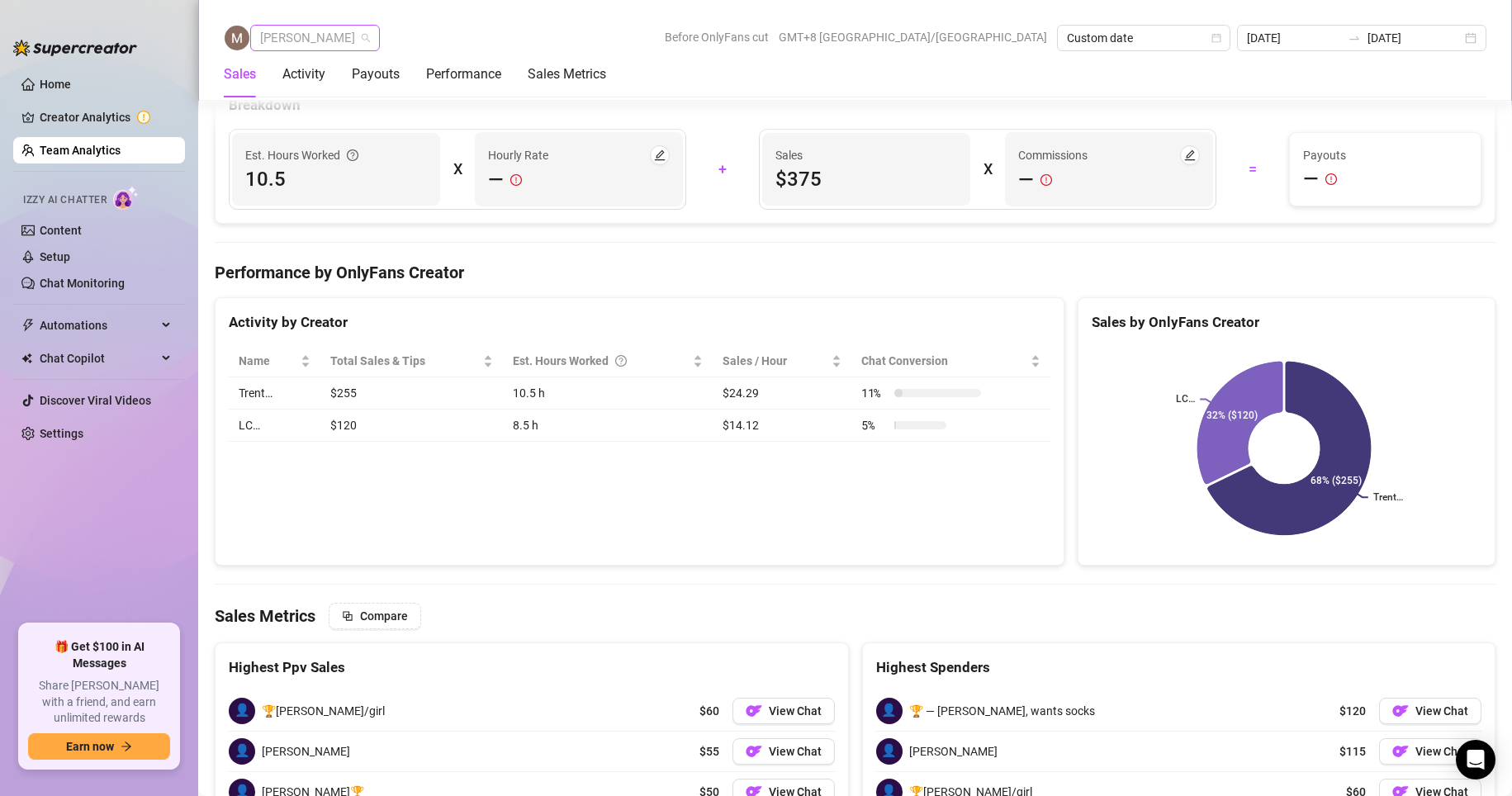
click at [316, 46] on span "[PERSON_NAME]" at bounding box center [314, 38] width 110 height 25
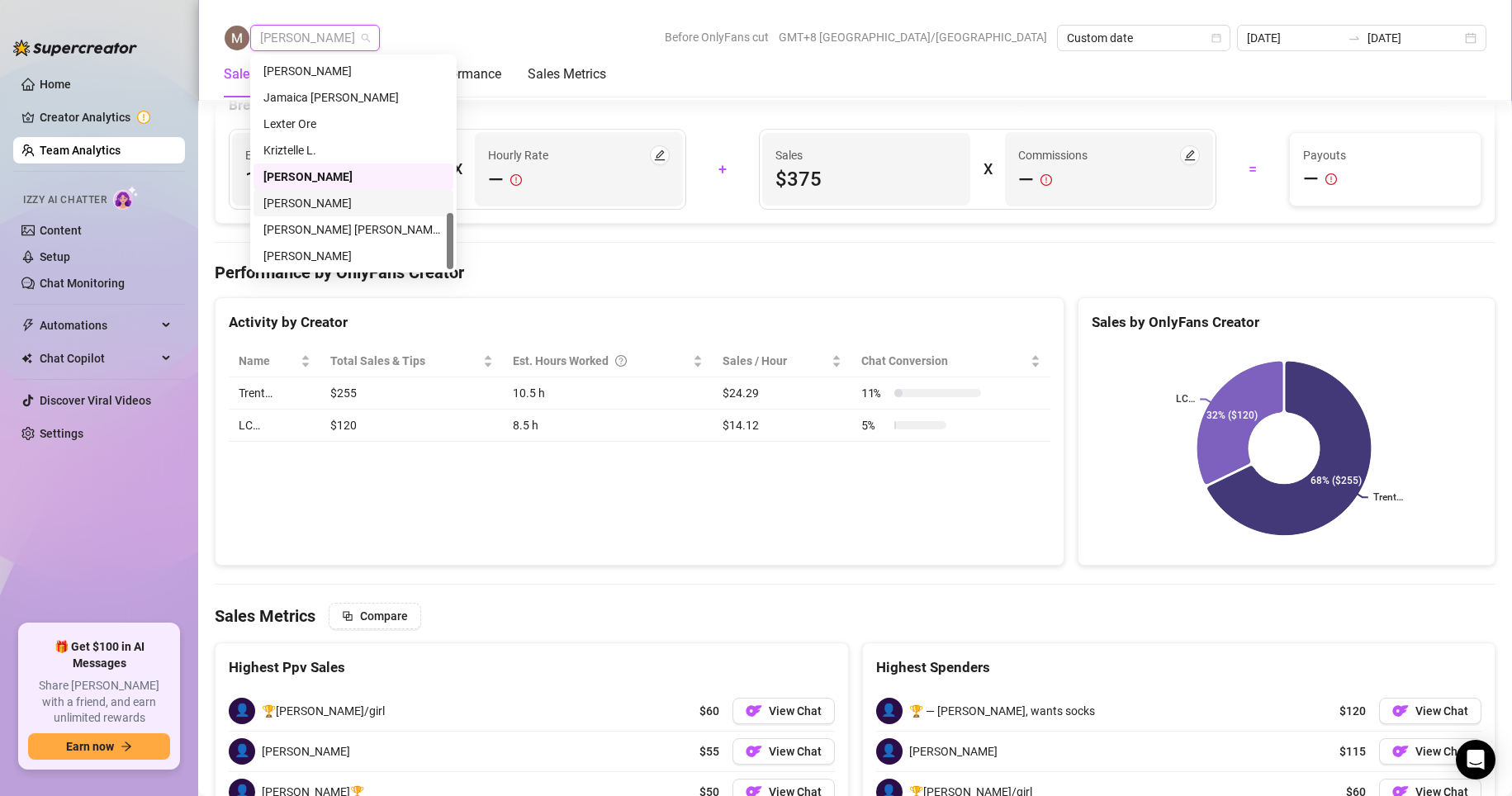
click at [287, 201] on div "[PERSON_NAME]" at bounding box center [354, 203] width 180 height 18
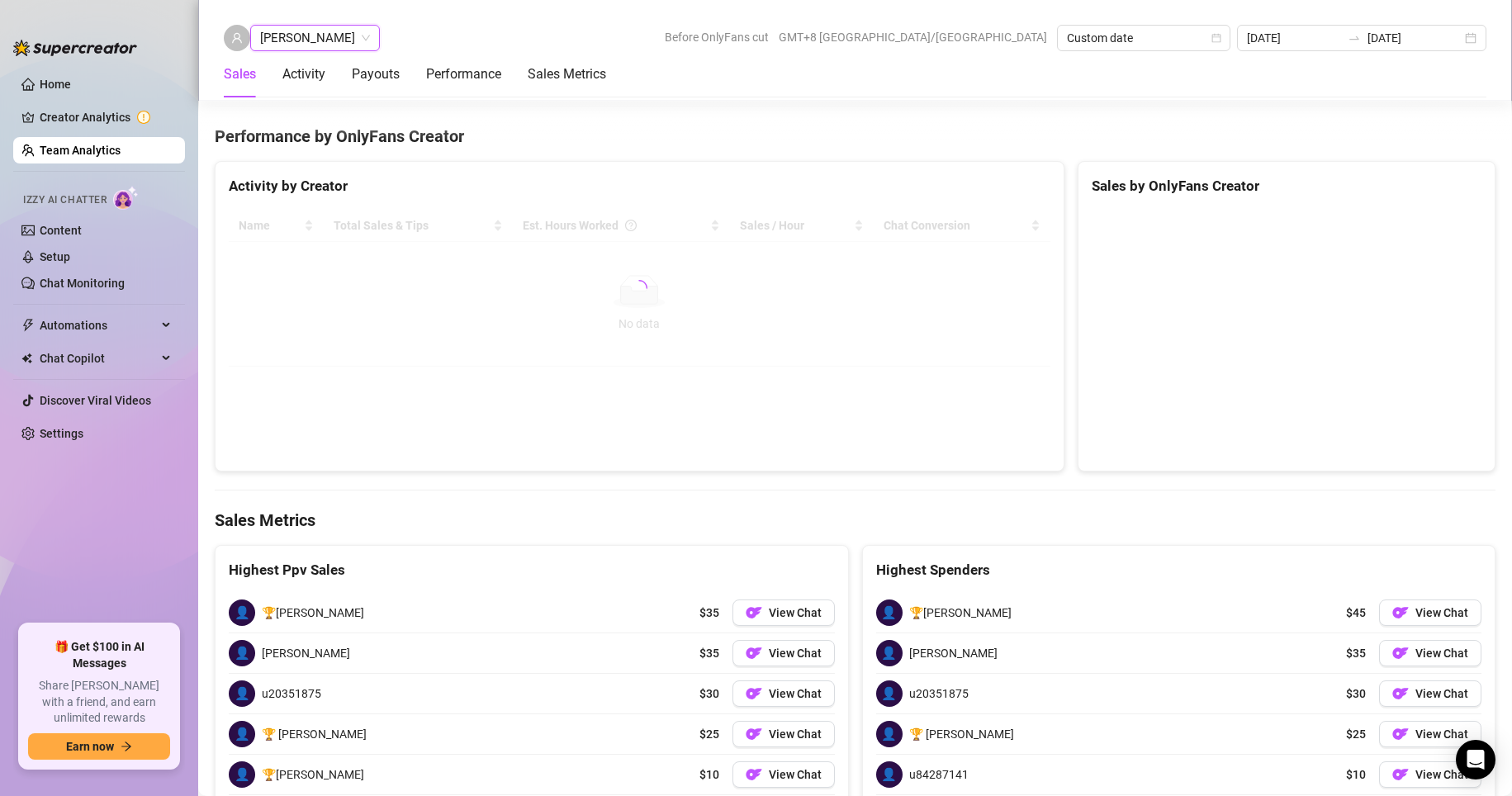
scroll to position [2363, 0]
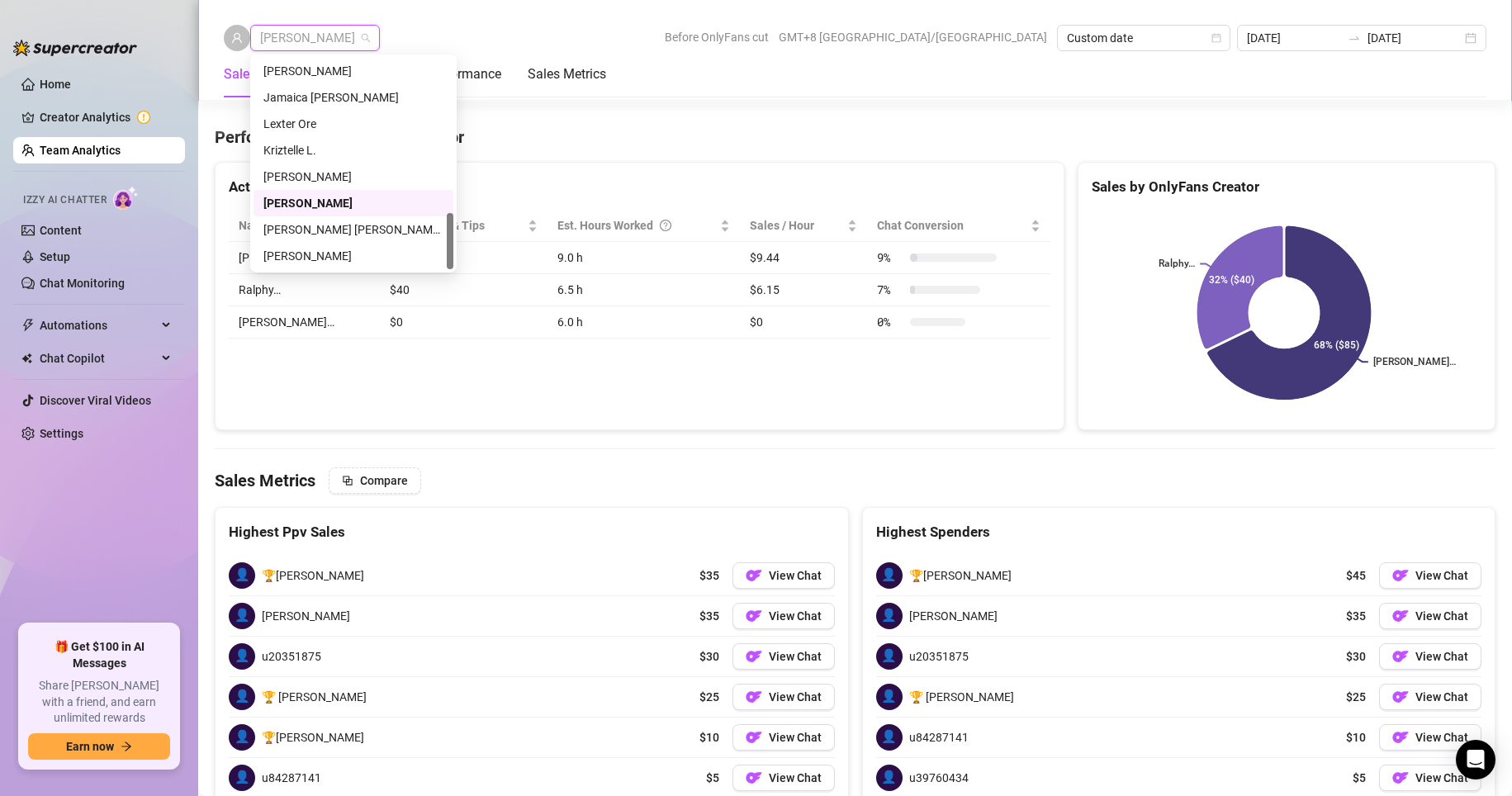
click at [288, 43] on span "[PERSON_NAME]" at bounding box center [314, 38] width 110 height 25
click at [305, 225] on div "[PERSON_NAME] [PERSON_NAME] Tayre" at bounding box center [354, 230] width 180 height 18
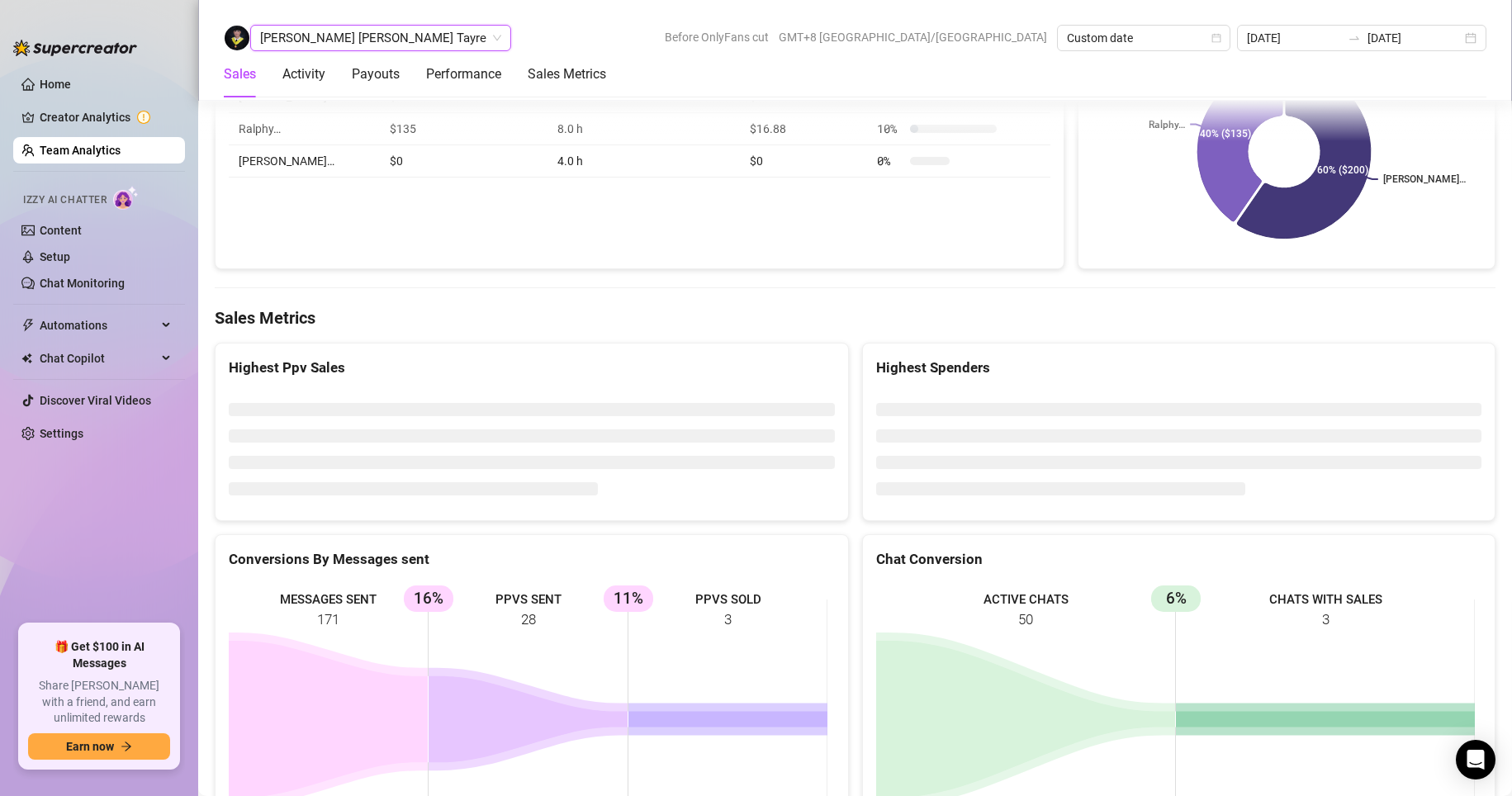
scroll to position [2036, 0]
